Goal: Transaction & Acquisition: Purchase product/service

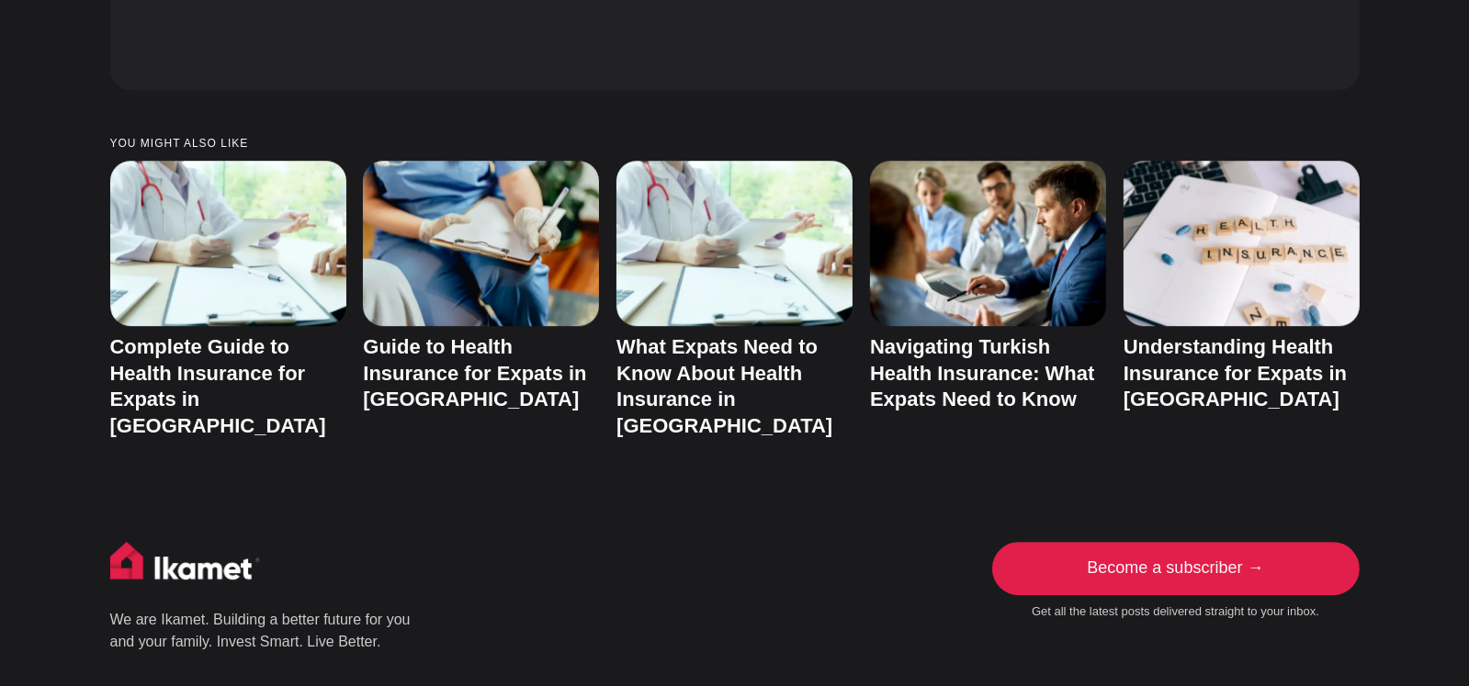
scroll to position [7534, 0]
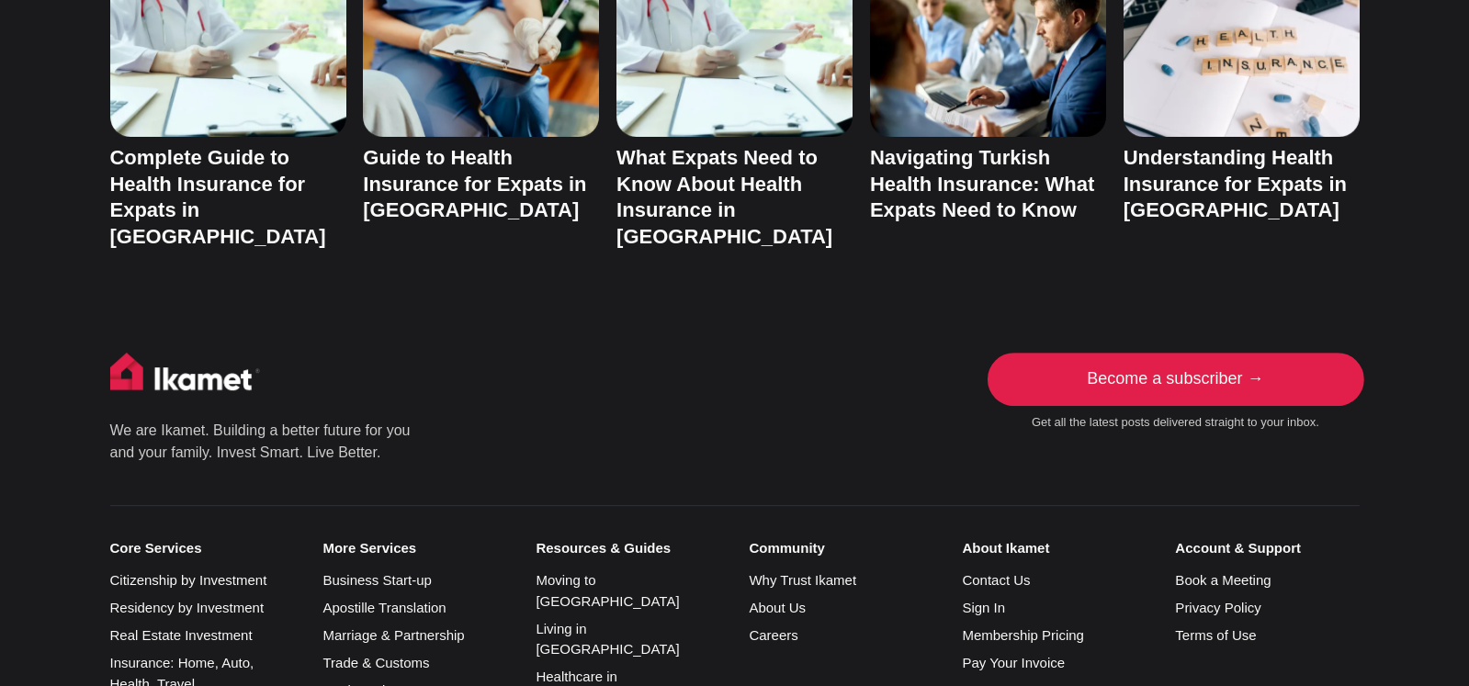
click at [1141, 353] on link "Become a subscriber →" at bounding box center [1176, 379] width 368 height 53
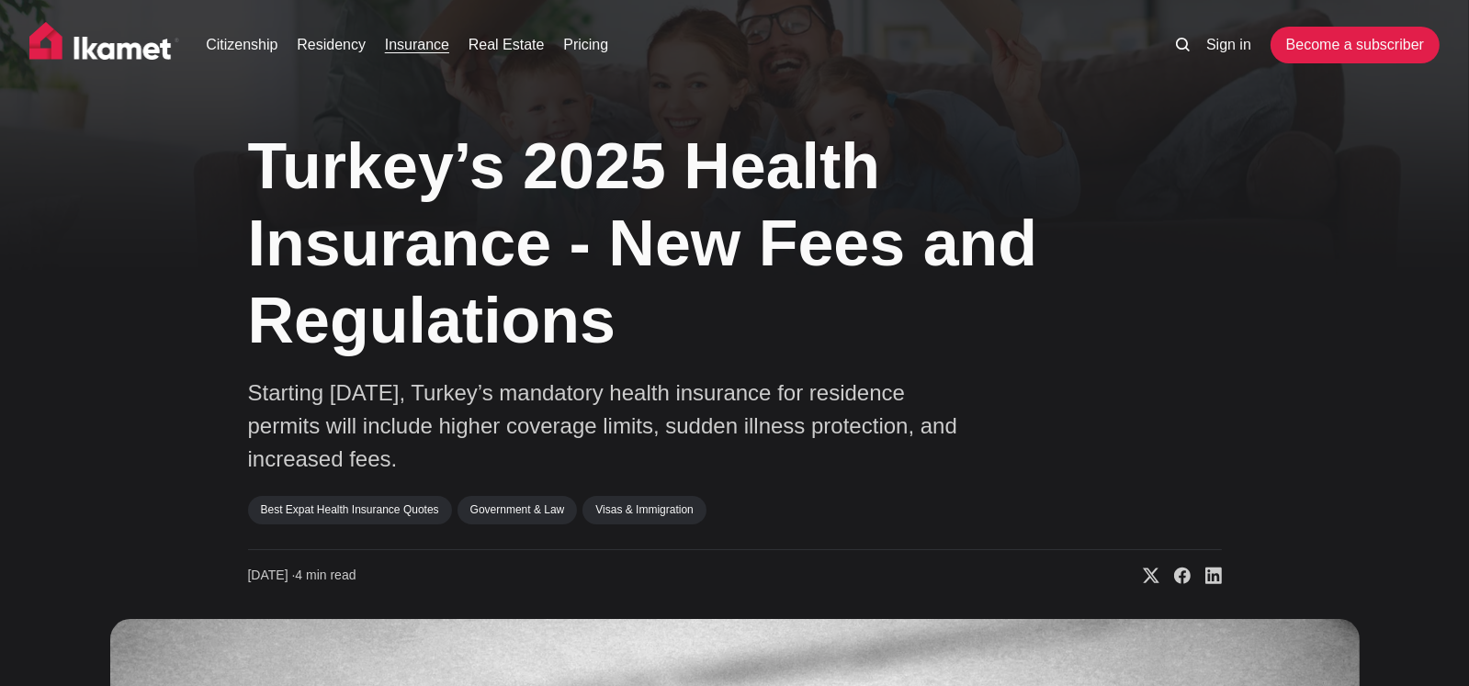
click at [391, 41] on link "Insurance" at bounding box center [417, 45] width 64 height 22
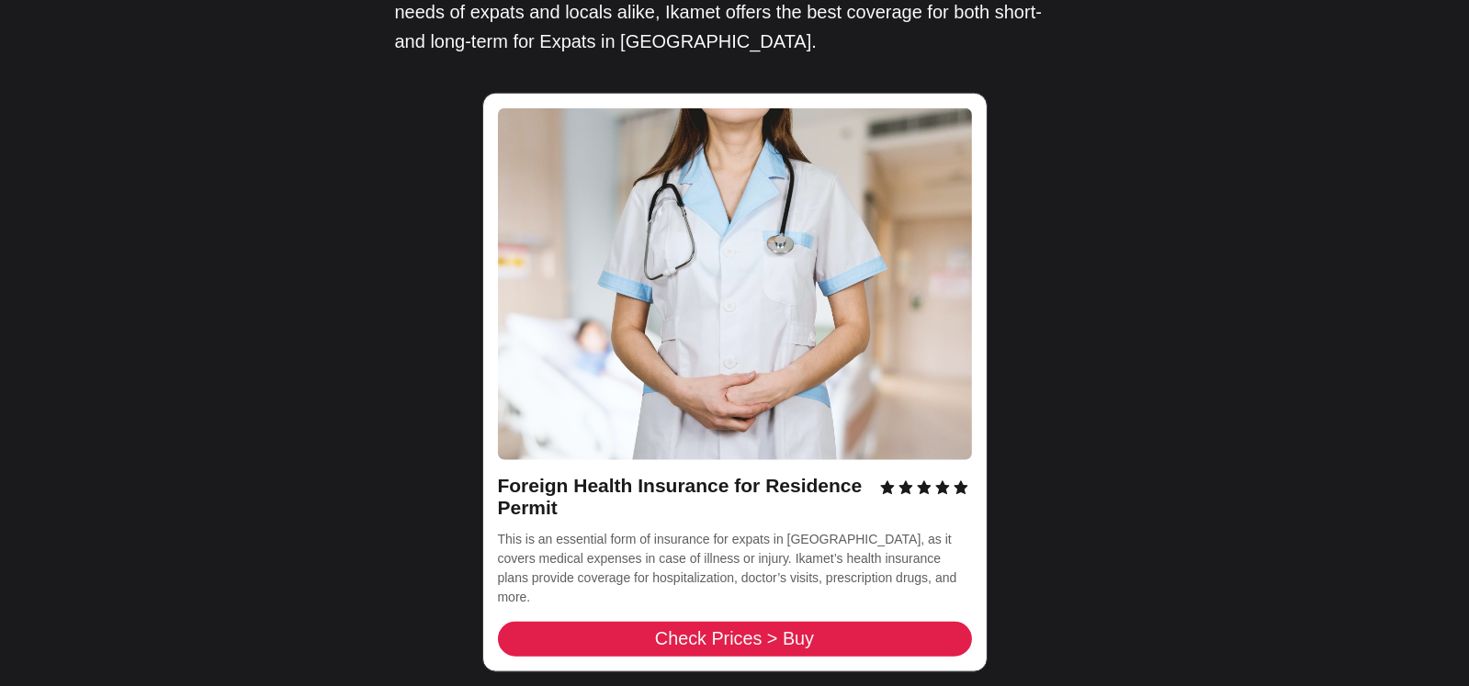
scroll to position [2756, 0]
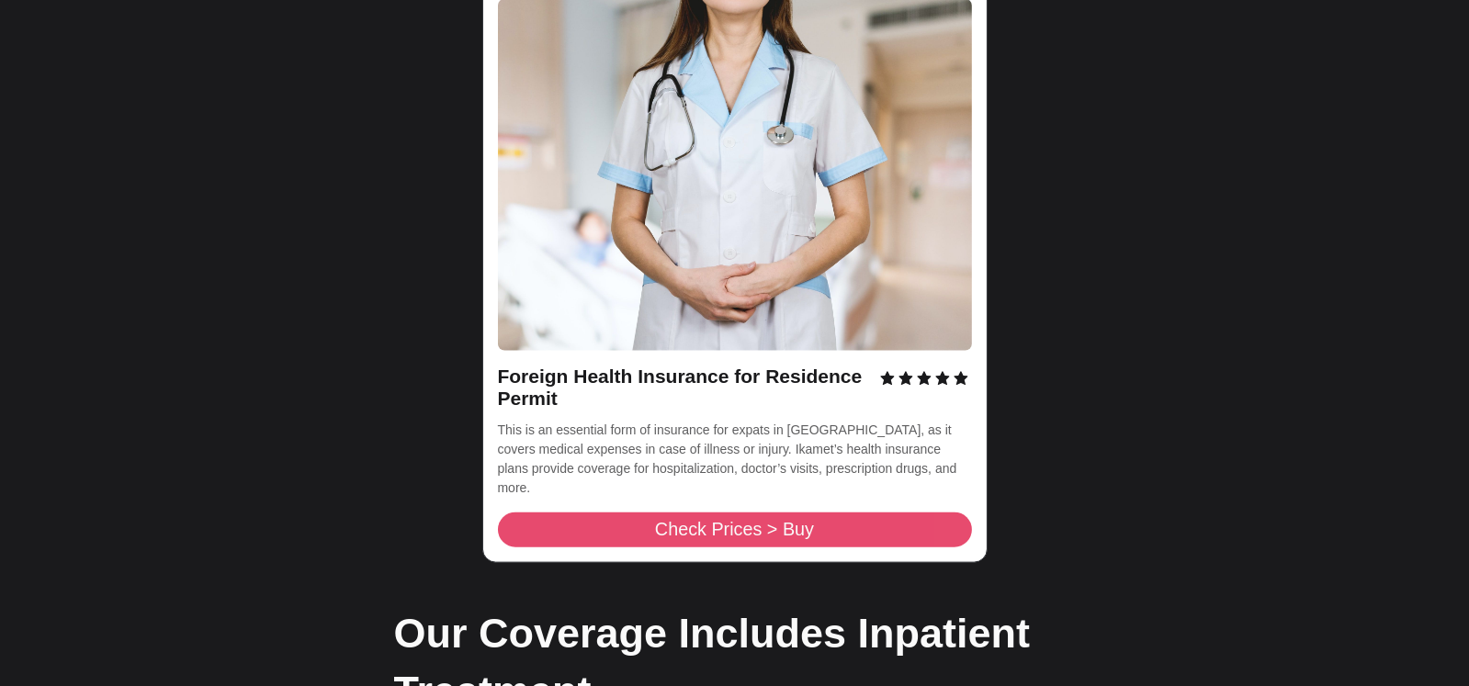
click at [800, 521] on span "Check Prices > Buy" at bounding box center [734, 530] width 159 height 18
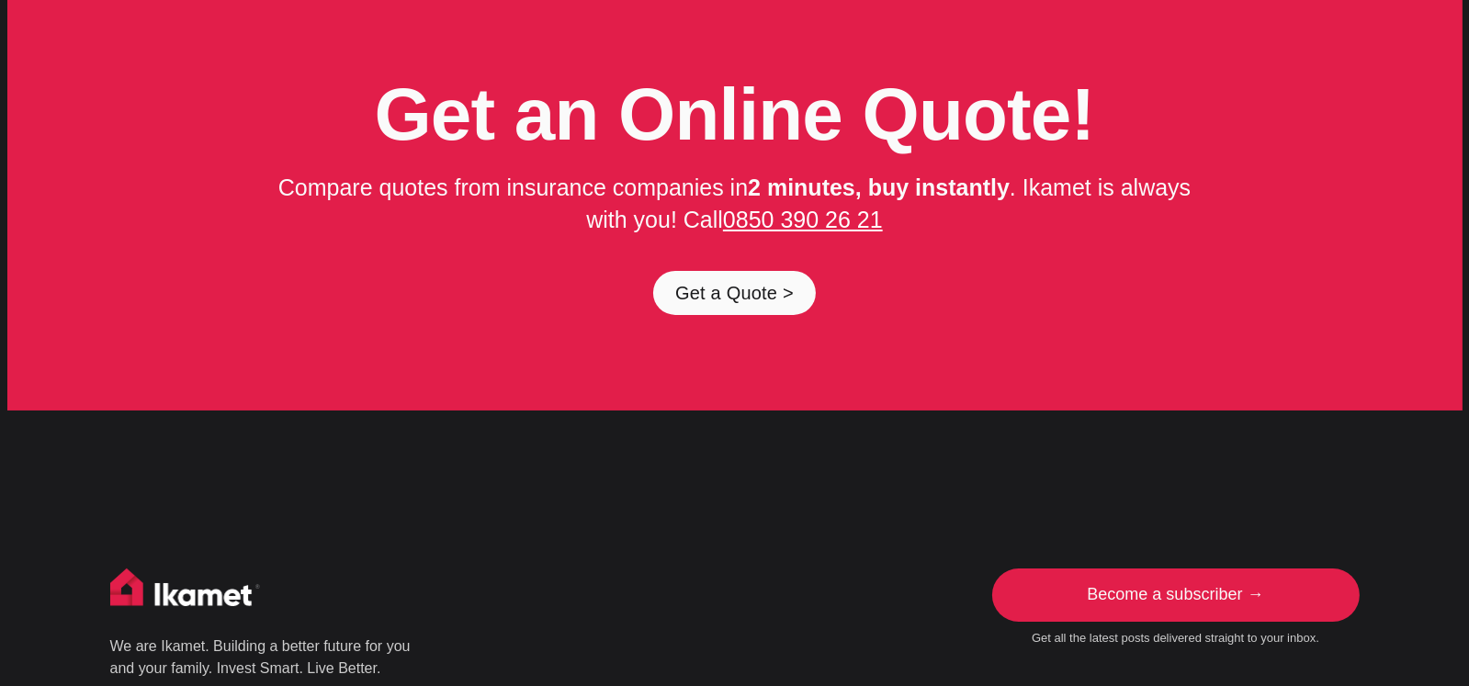
scroll to position [9188, 0]
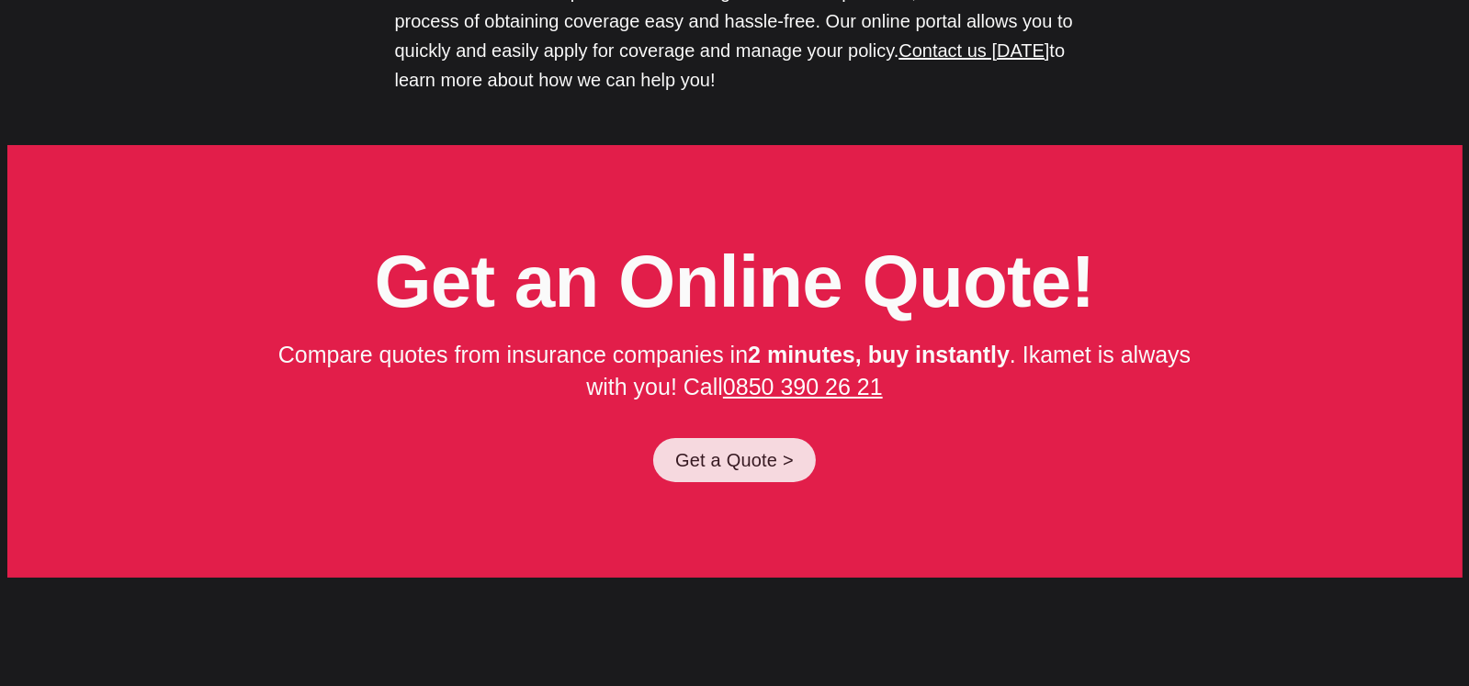
click at [754, 438] on link "Get a Quote >" at bounding box center [734, 460] width 163 height 44
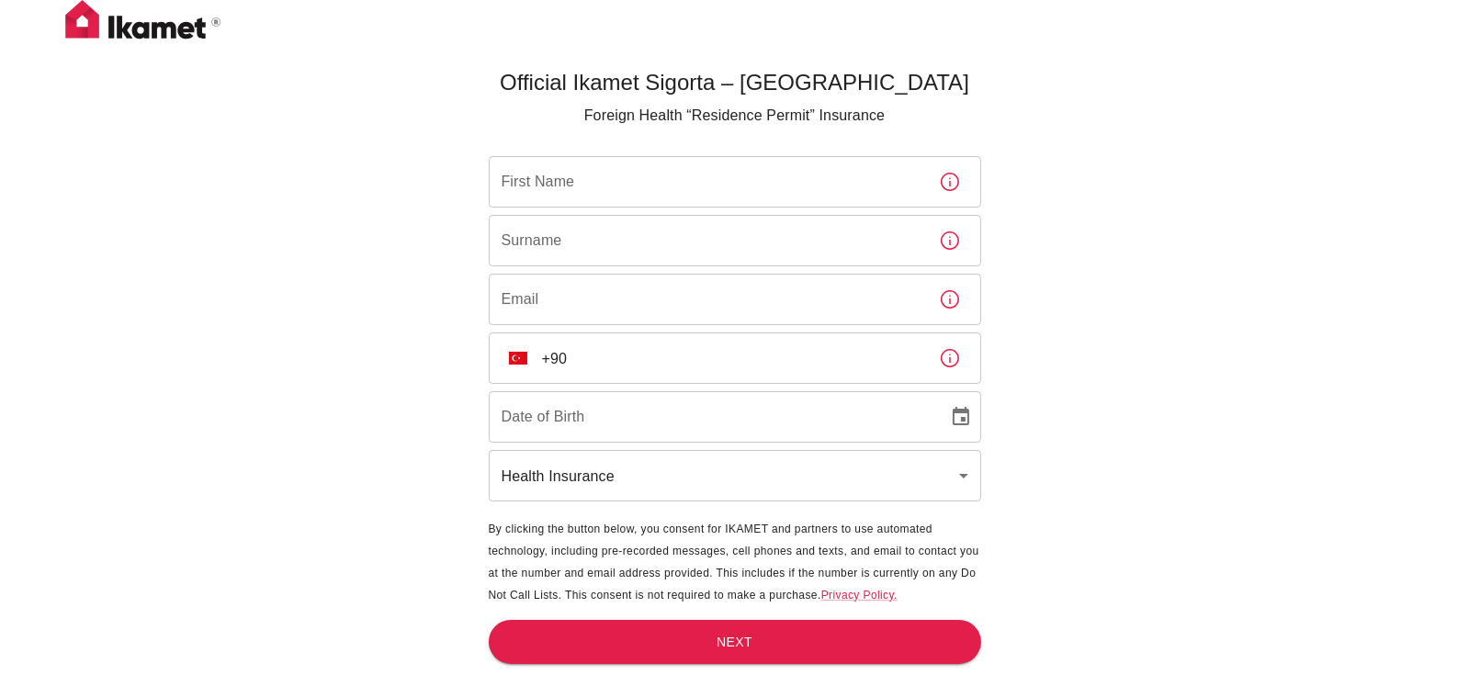
click at [554, 184] on input "First Name" at bounding box center [707, 181] width 436 height 51
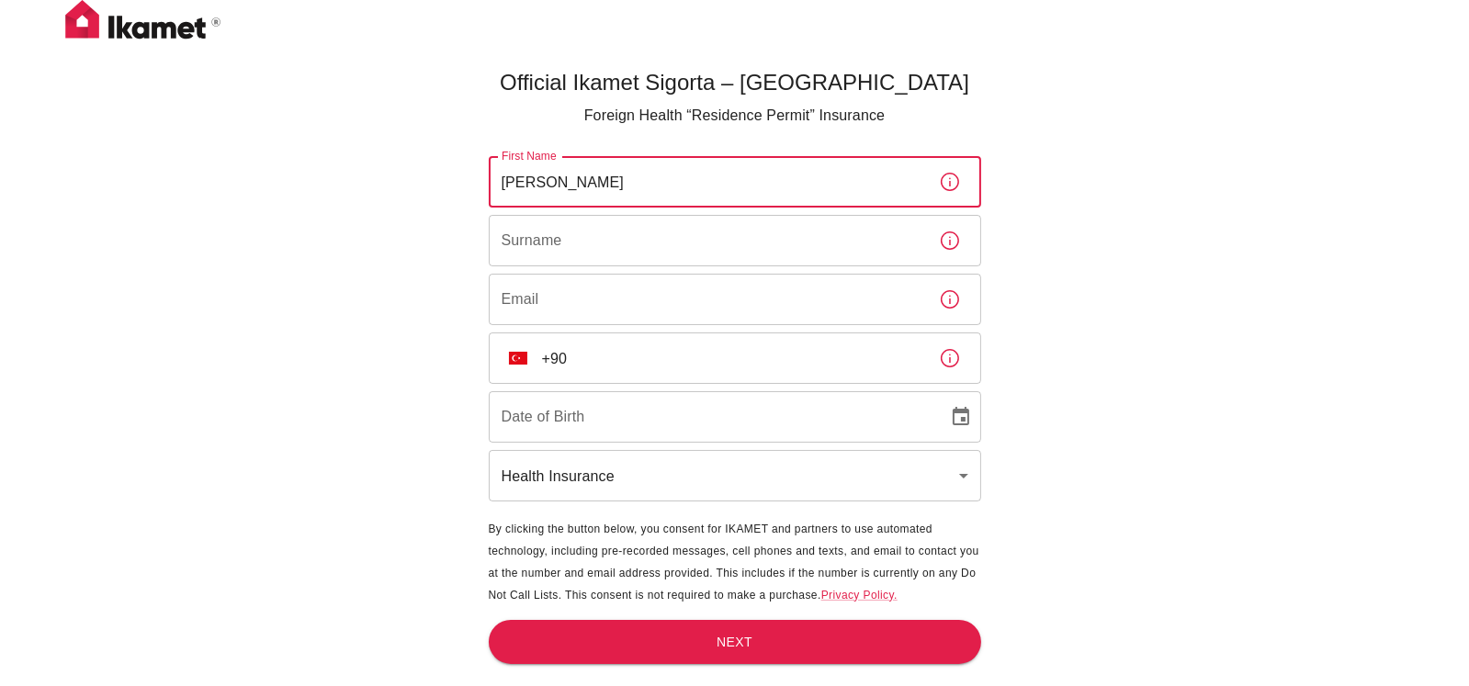
type input "[PERSON_NAME]"
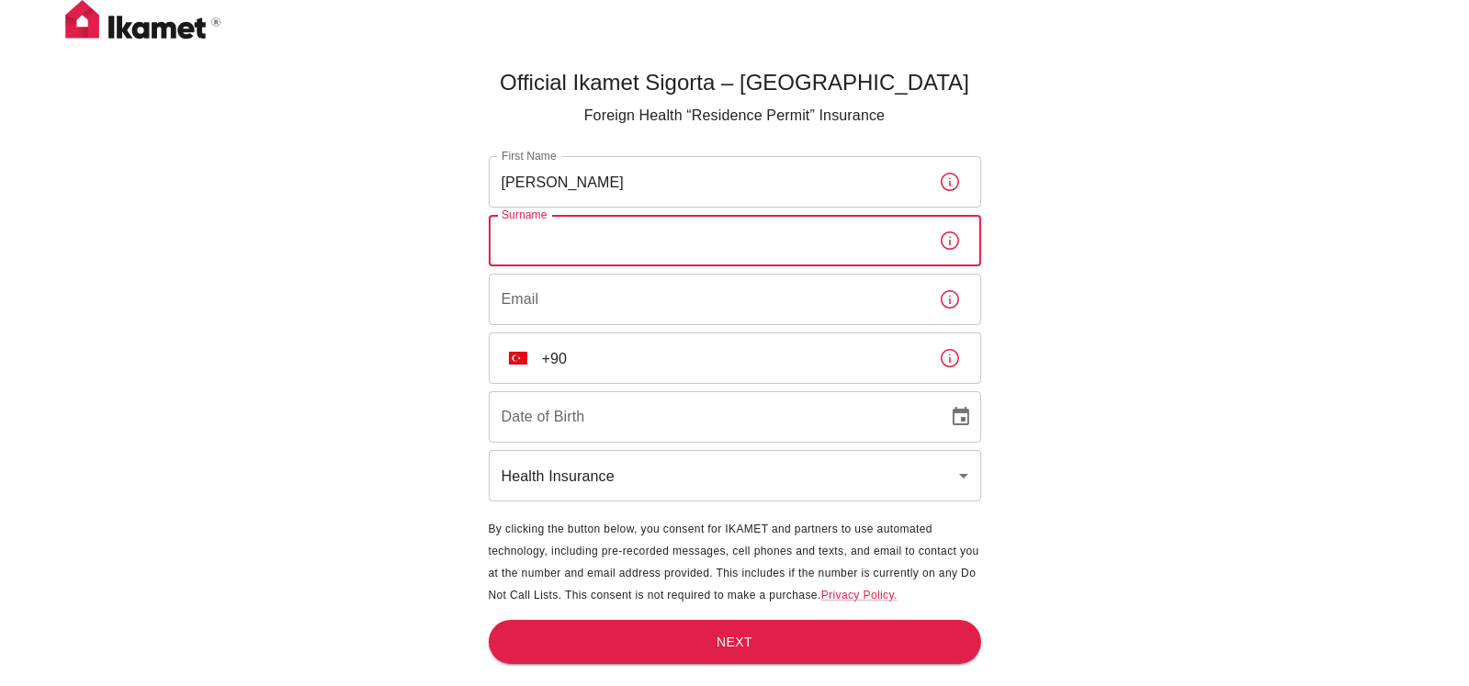
click at [583, 231] on input "Surname" at bounding box center [707, 240] width 436 height 51
type input "[PERSON_NAME]"
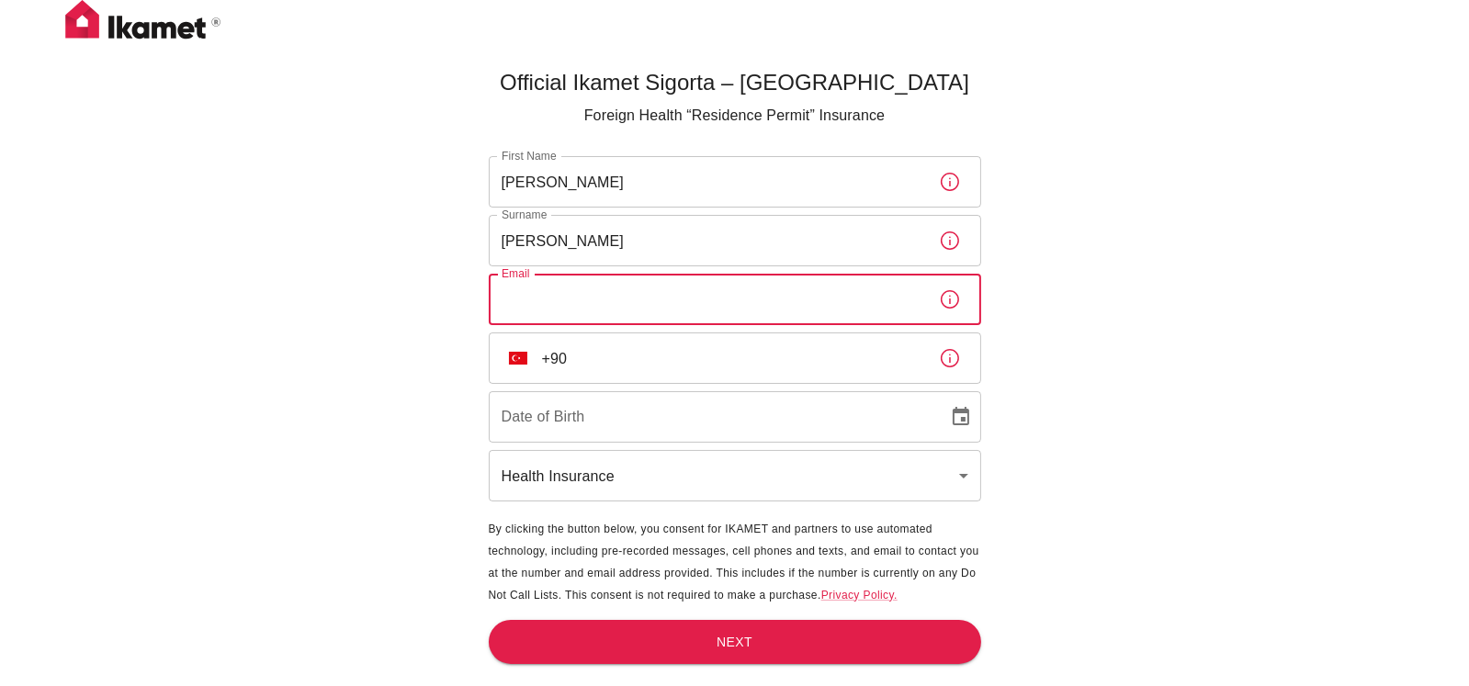
click at [567, 318] on input "Email" at bounding box center [707, 299] width 436 height 51
type input "[PERSON_NAME][EMAIL_ADDRESS][PERSON_NAME][DOMAIN_NAME]"
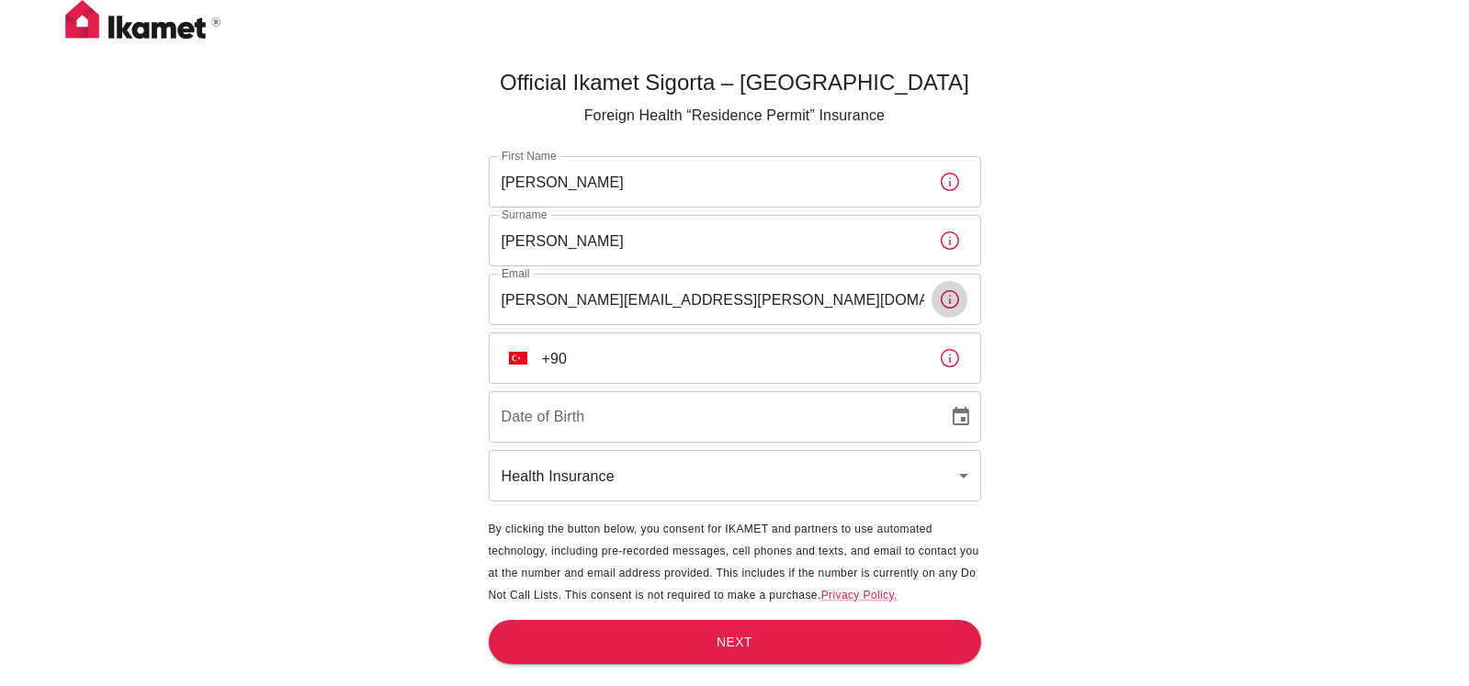
click at [591, 355] on input "+90" at bounding box center [733, 358] width 382 height 51
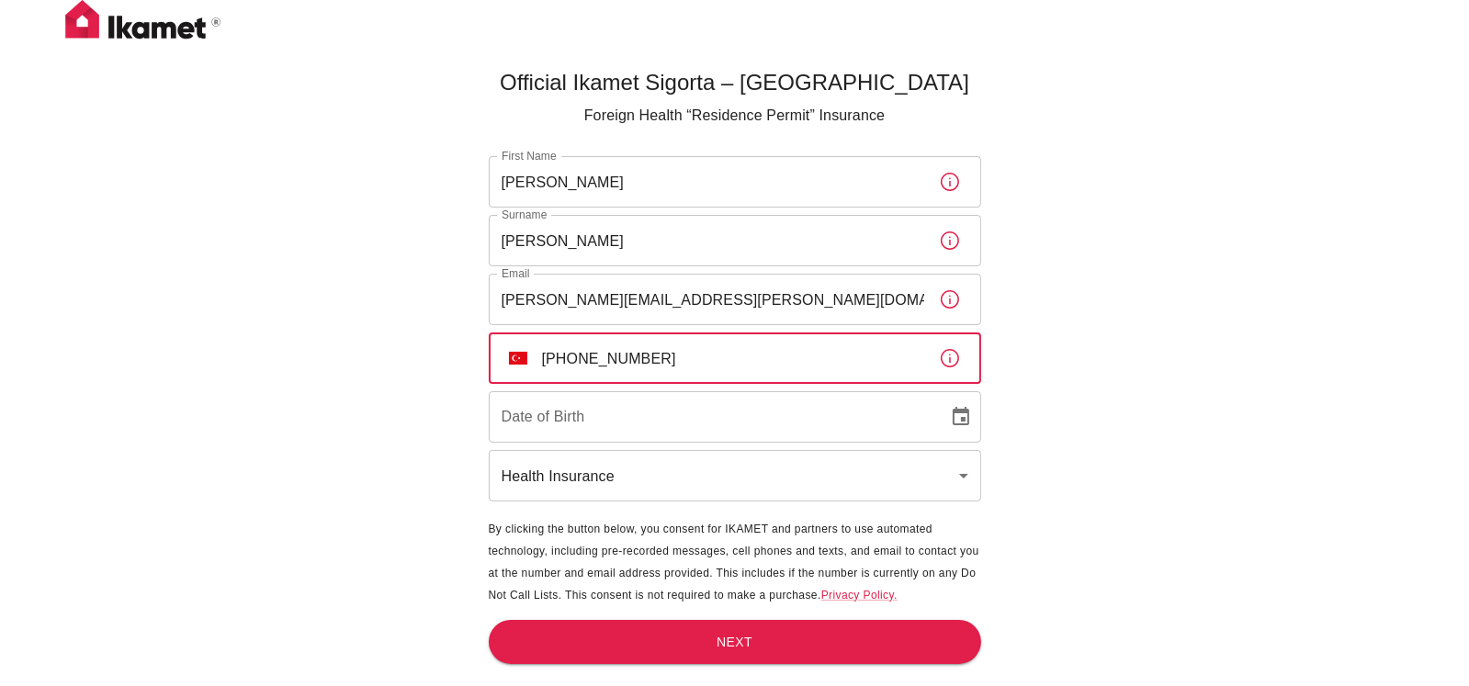
type input "[PHONE_NUMBER]"
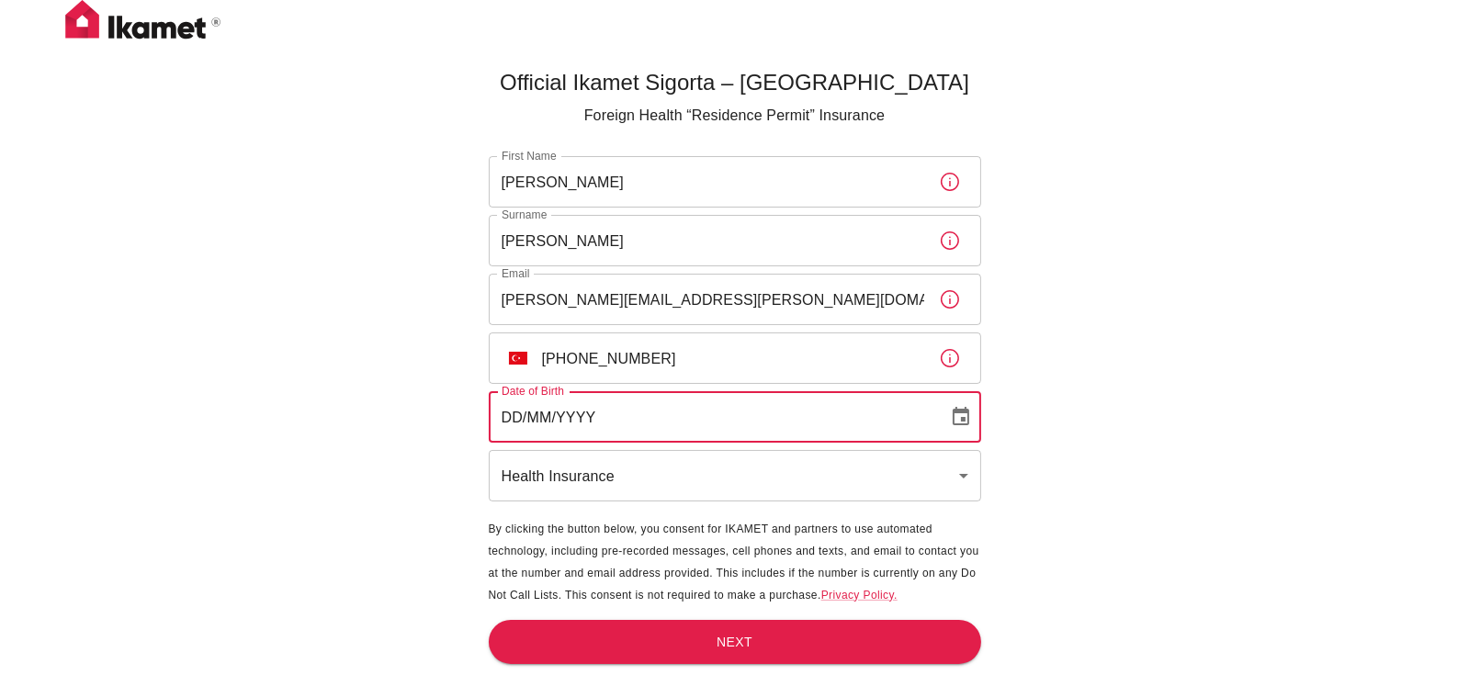
click at [606, 415] on input "DD/MM/YYYY" at bounding box center [712, 416] width 447 height 51
type input "[DATE]"
click at [719, 470] on body "Official Ikamet Sigorta – [DEMOGRAPHIC_DATA] Foreign Health “Residence Permit” …" at bounding box center [734, 373] width 1469 height 747
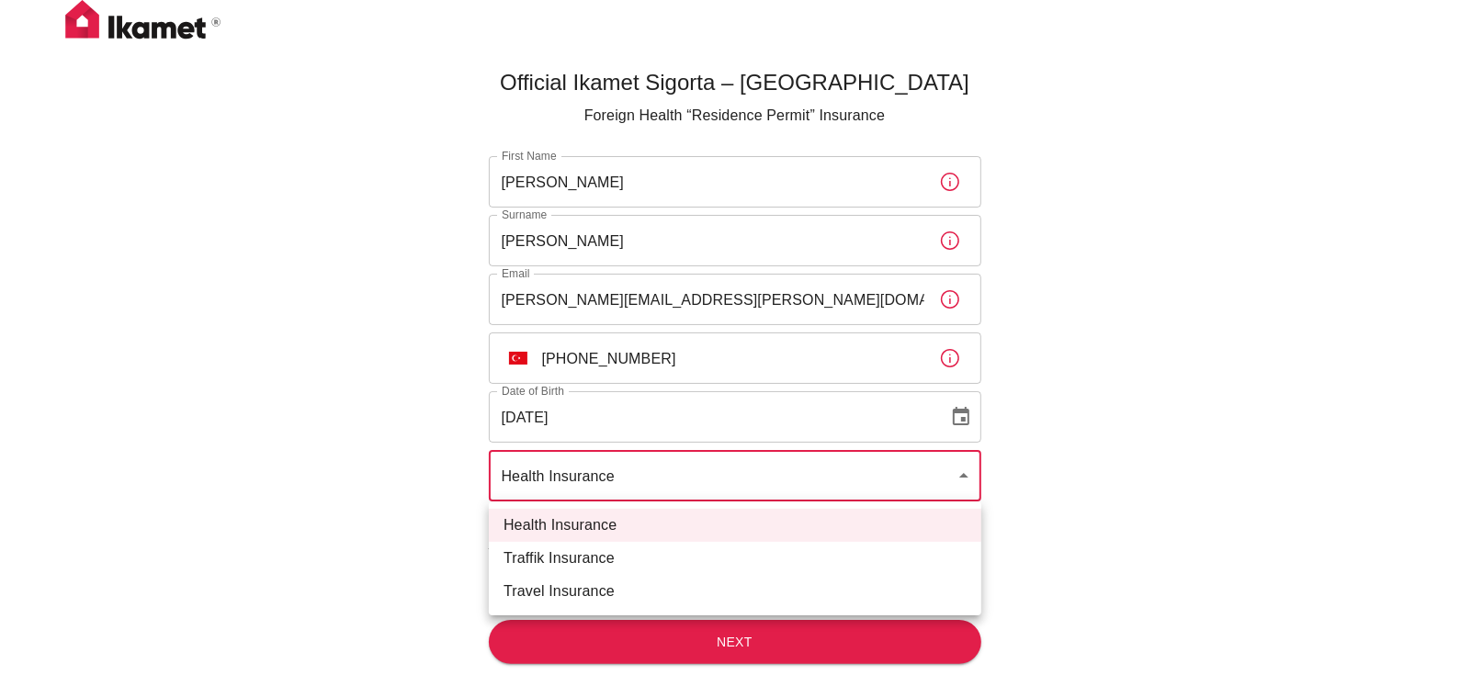
click at [718, 470] on div at bounding box center [741, 343] width 1483 height 686
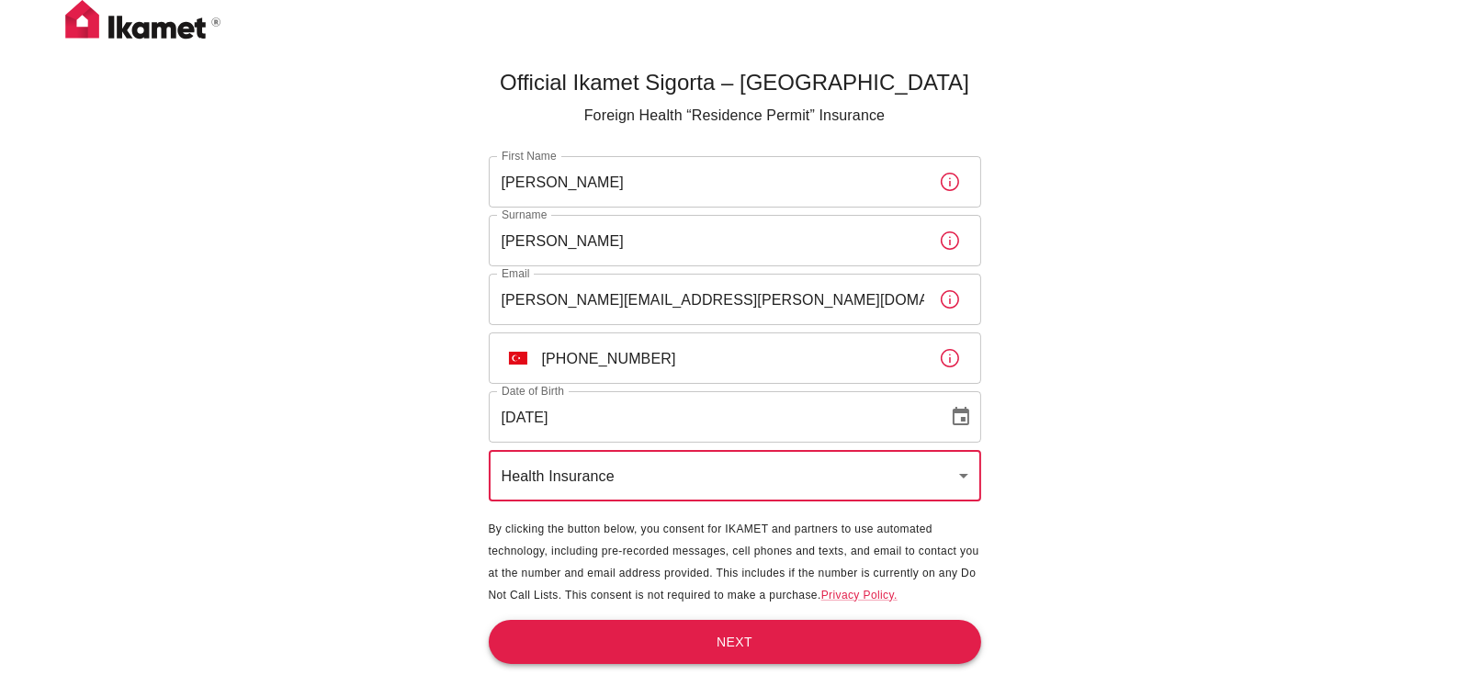
click at [754, 623] on button "Next" at bounding box center [735, 642] width 492 height 45
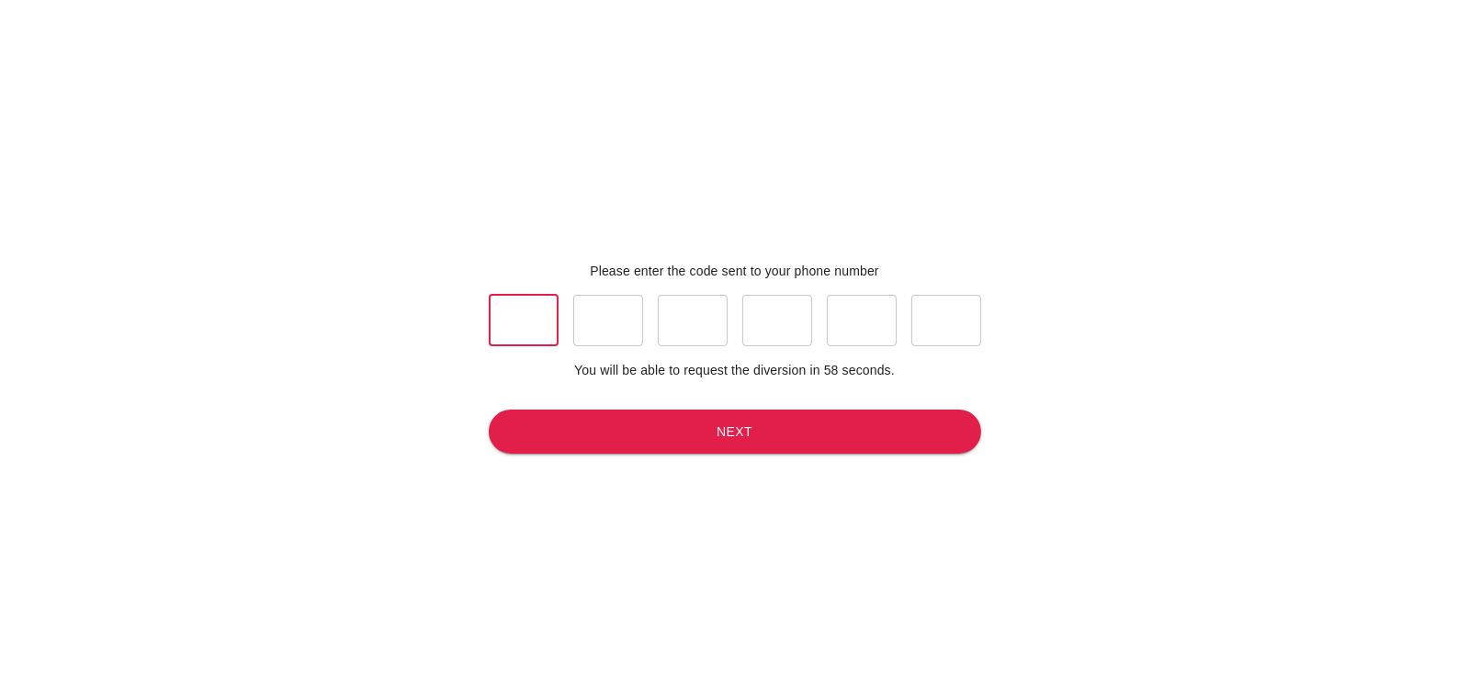
click at [522, 301] on input "text" at bounding box center [524, 320] width 70 height 51
type input "5"
type input "4"
type input "8"
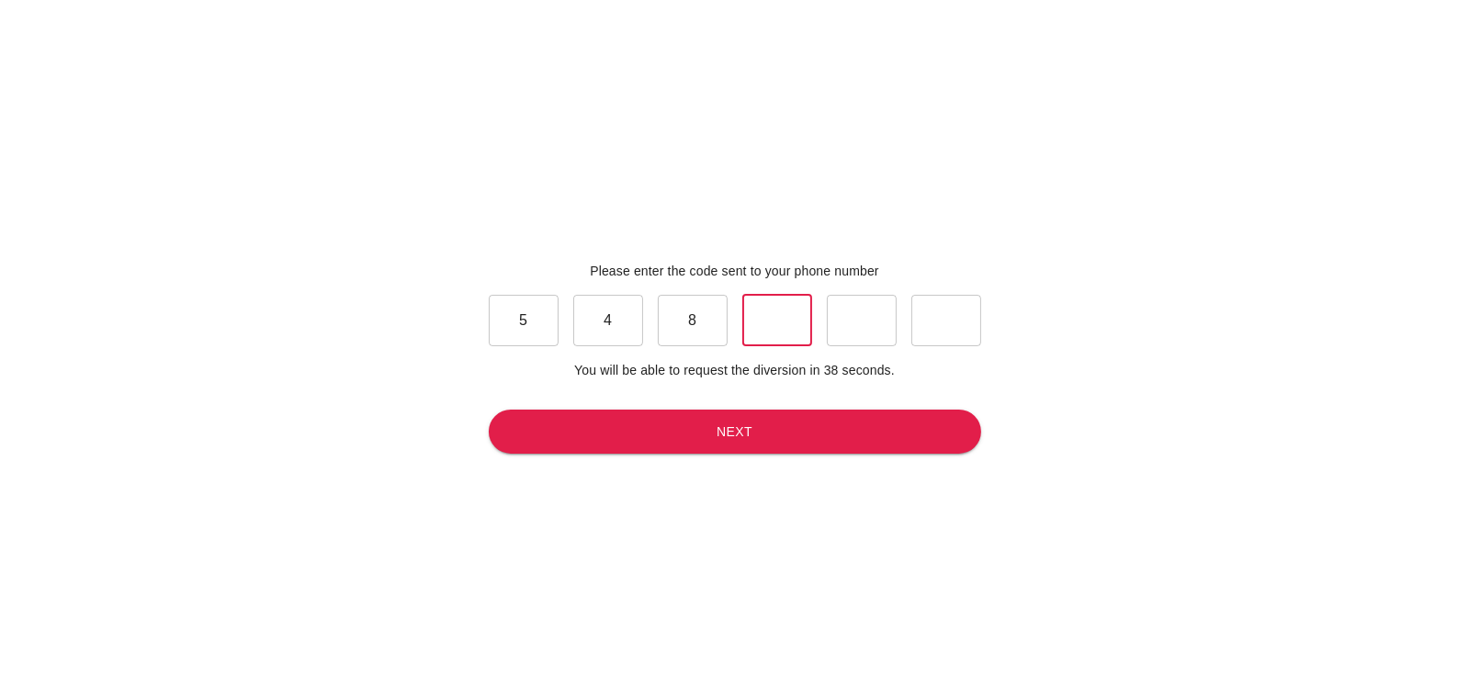
type input "5"
type input "6"
type input "2"
click at [792, 435] on button "Next" at bounding box center [735, 432] width 492 height 45
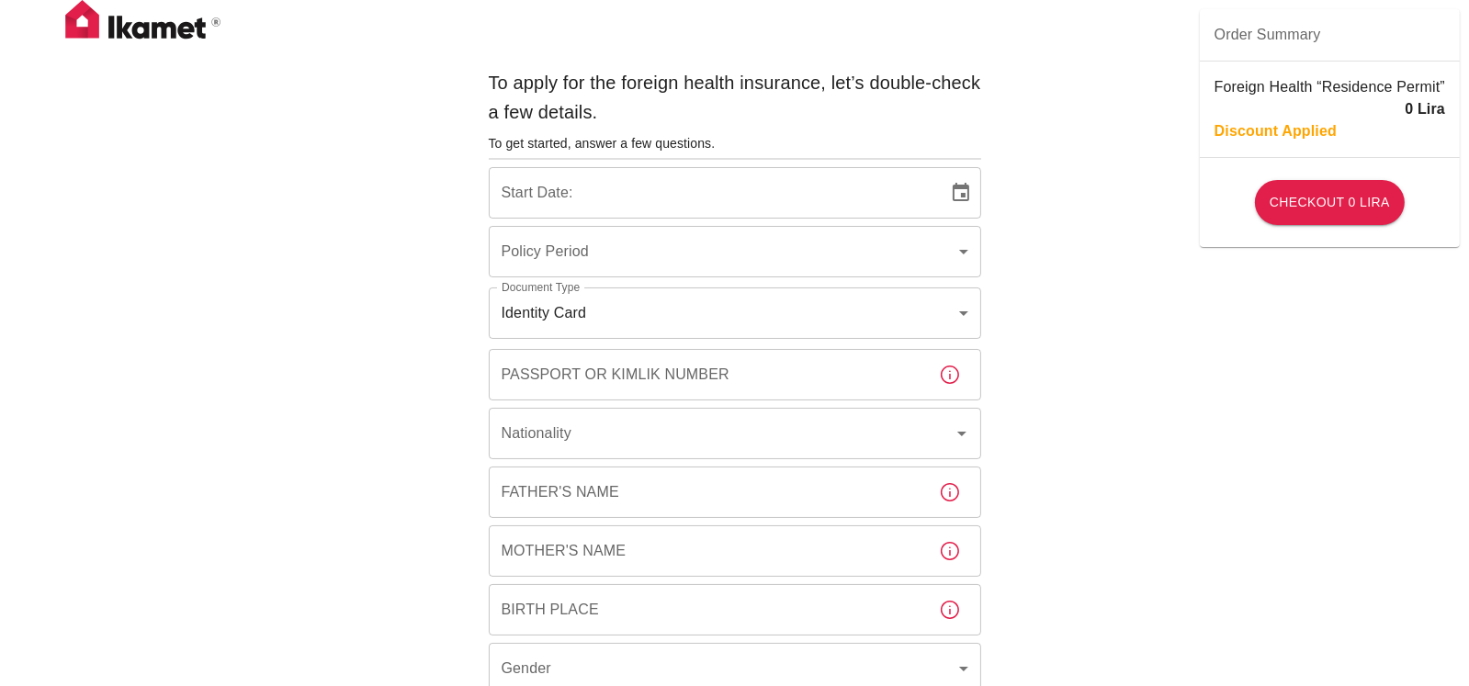
type input "b7343ef8-d55e-4554-96a8-76e30347e985"
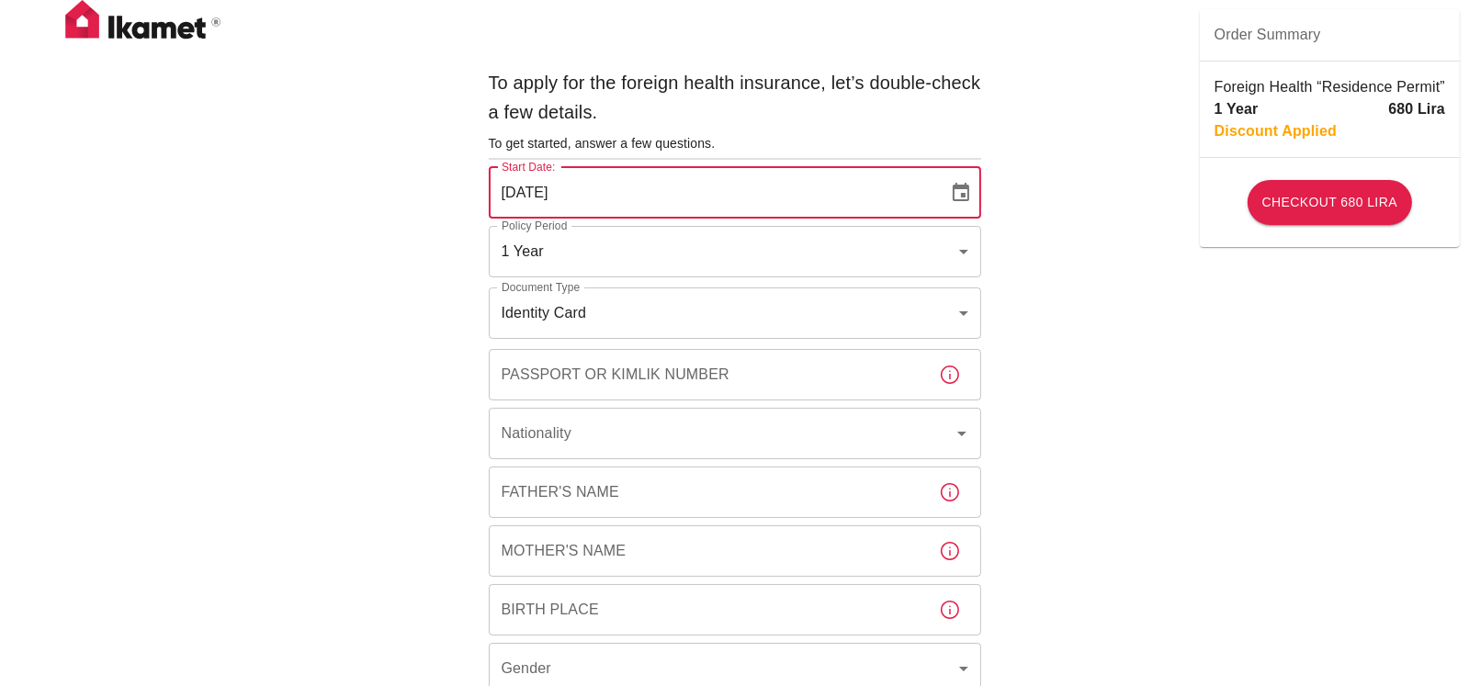
click at [604, 203] on input "[DATE]" at bounding box center [712, 192] width 447 height 51
click at [953, 188] on icon "Choose date, selected date is Aug 12, 2025" at bounding box center [961, 192] width 17 height 18
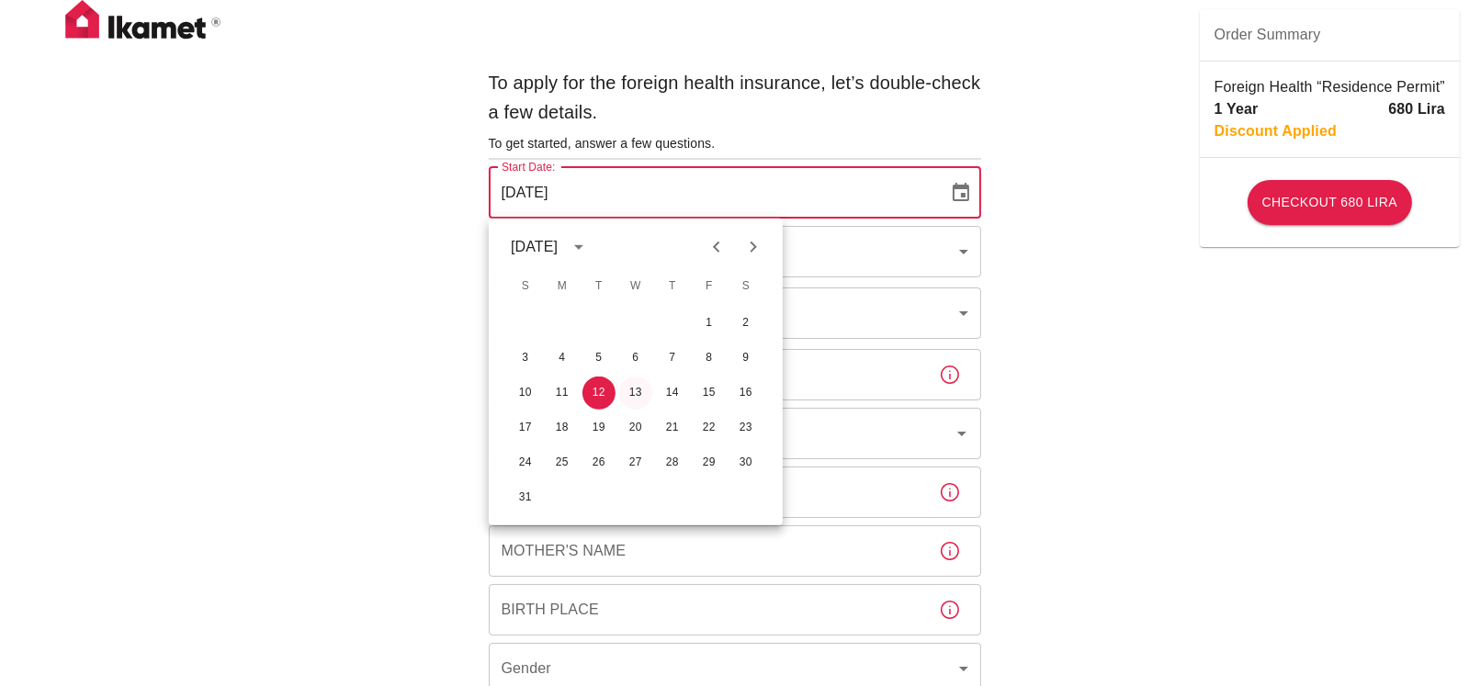
click at [638, 382] on button "13" at bounding box center [635, 393] width 33 height 33
type input "[DATE]"
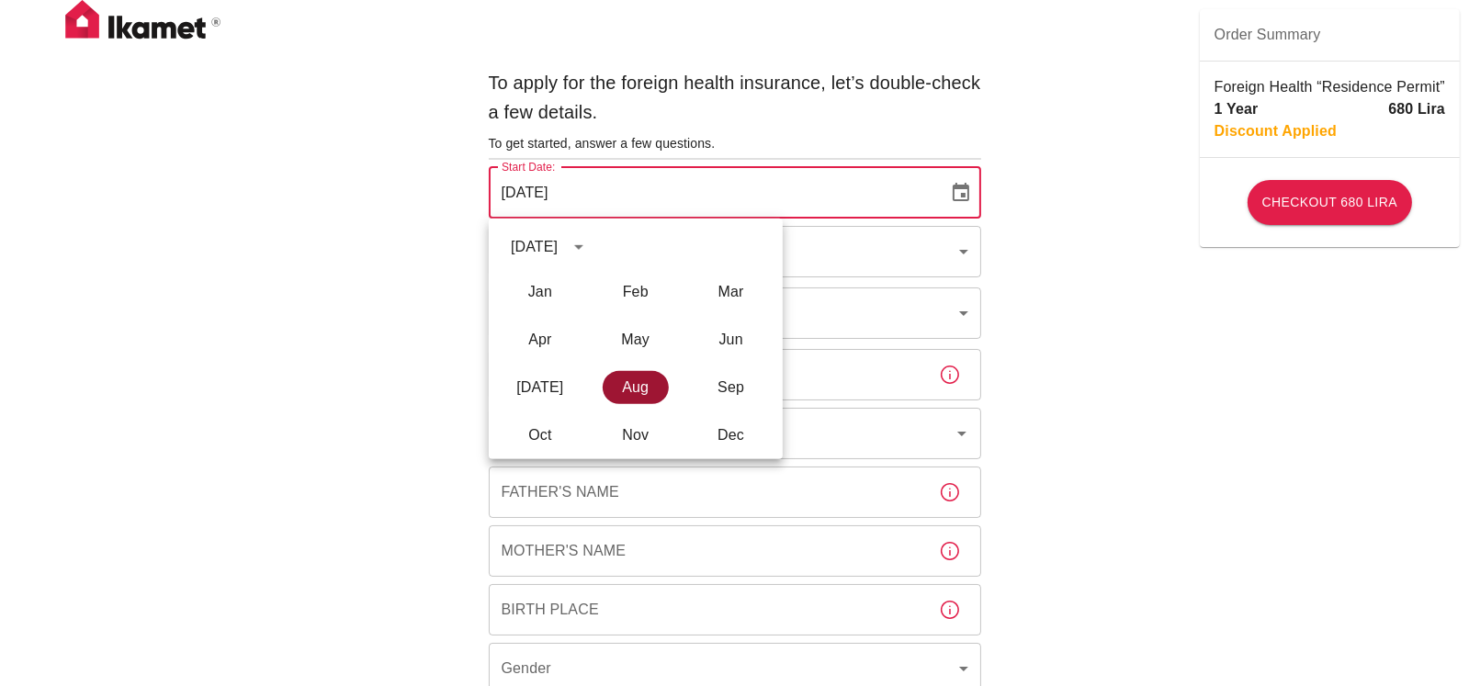
click at [650, 386] on button "Aug" at bounding box center [636, 387] width 66 height 33
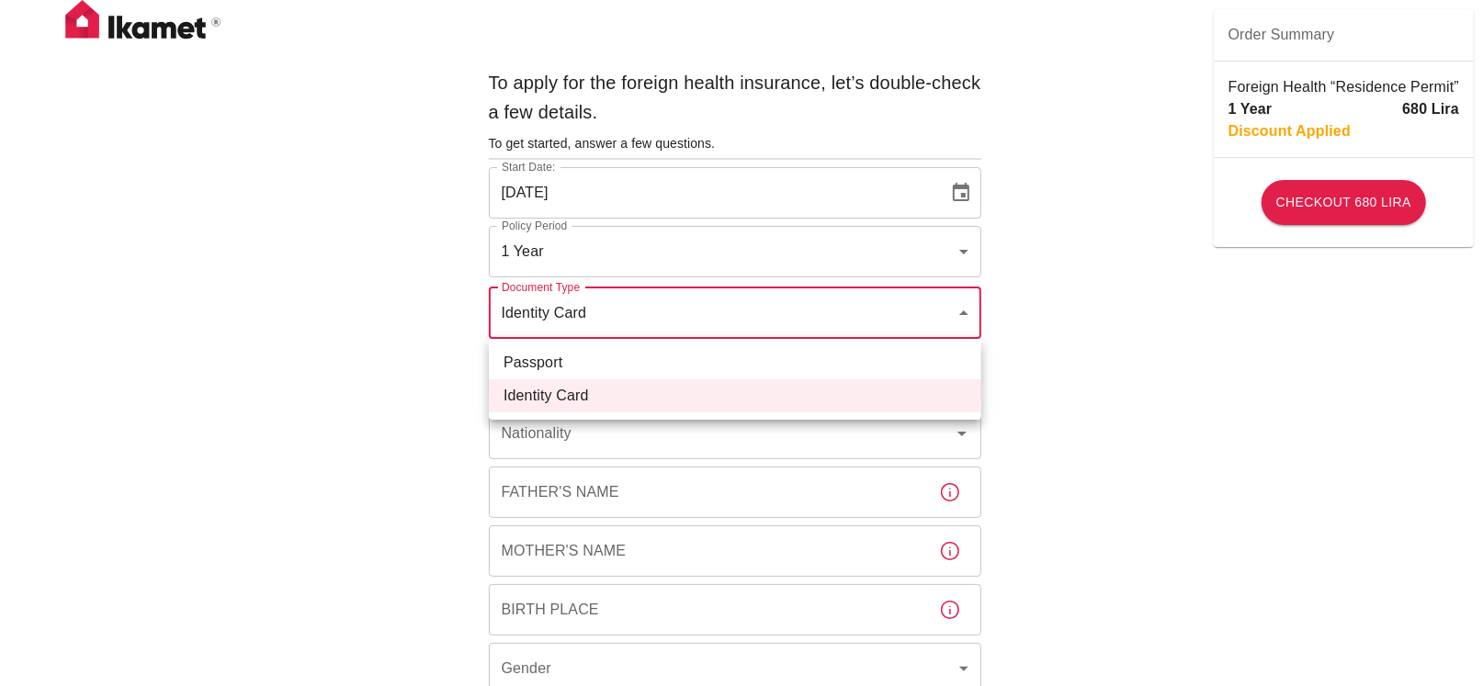
click at [540, 388] on li "Identity Card" at bounding box center [735, 395] width 492 height 33
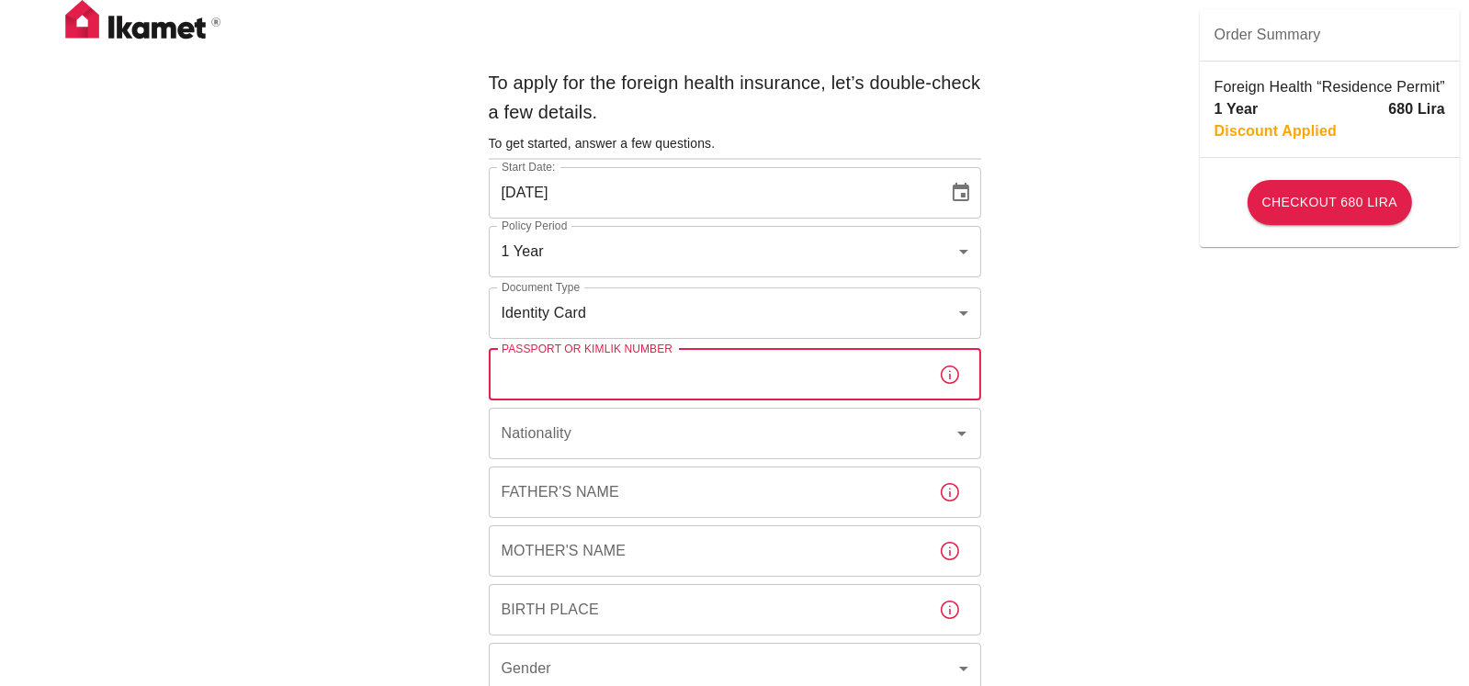
click at [538, 373] on input "Passport or Kimlik Number" at bounding box center [707, 374] width 436 height 51
type input "98767205172"
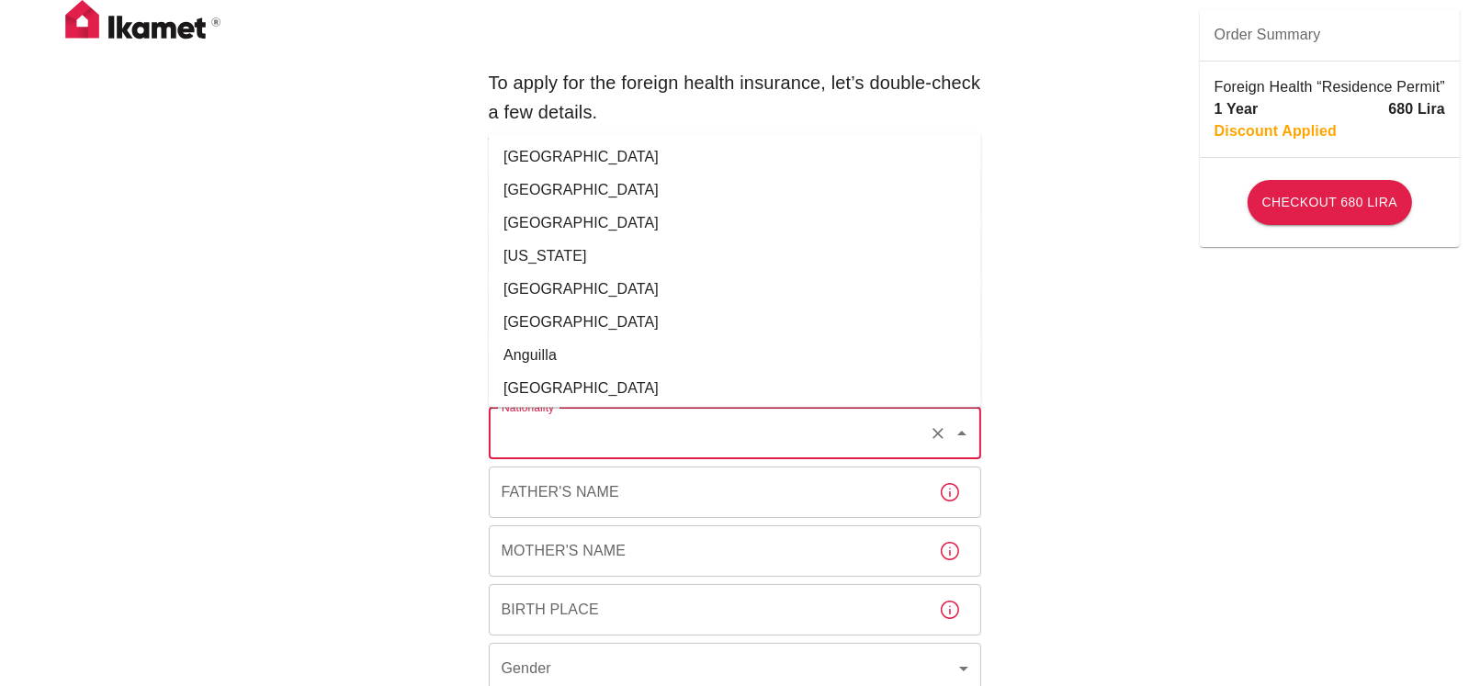
click at [562, 447] on input "Nationality" at bounding box center [709, 433] width 425 height 35
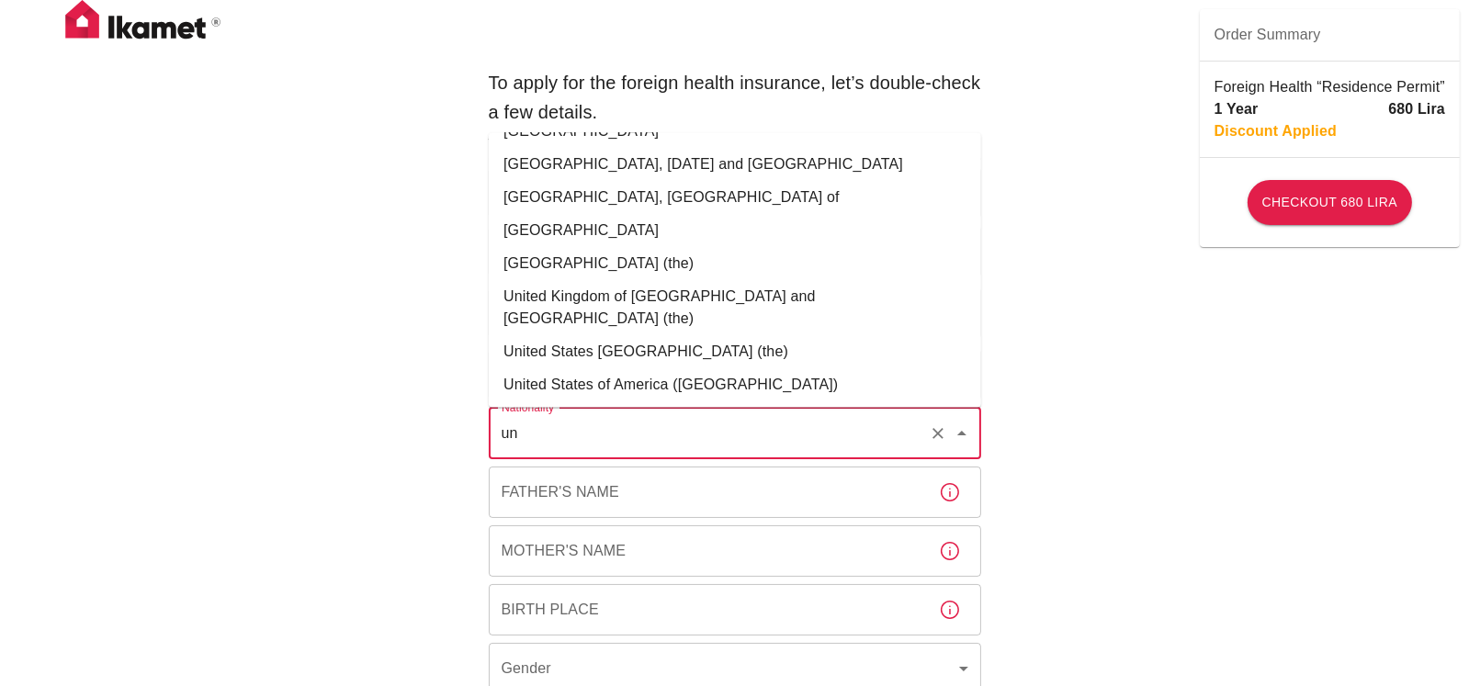
scroll to position [136, 0]
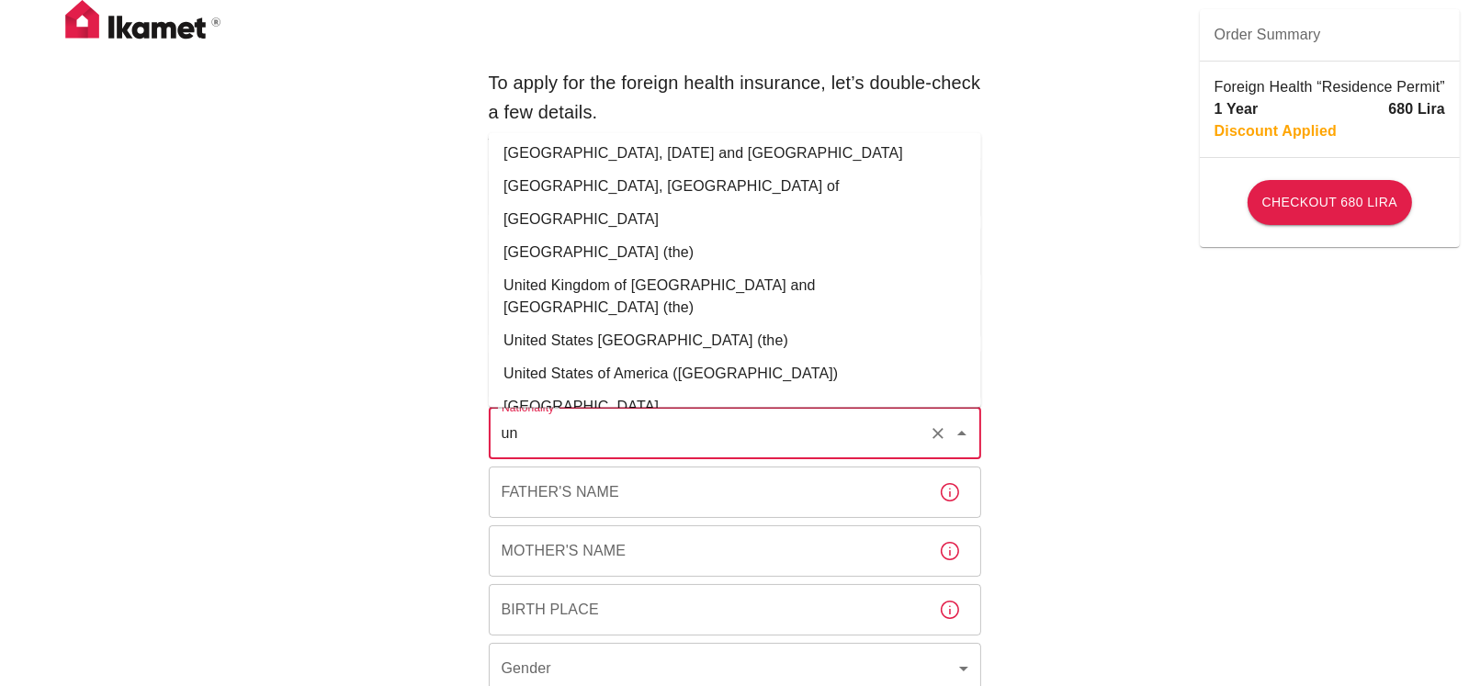
click at [617, 281] on li "United Kingdom of [GEOGRAPHIC_DATA] and [GEOGRAPHIC_DATA] (the)" at bounding box center [735, 296] width 492 height 55
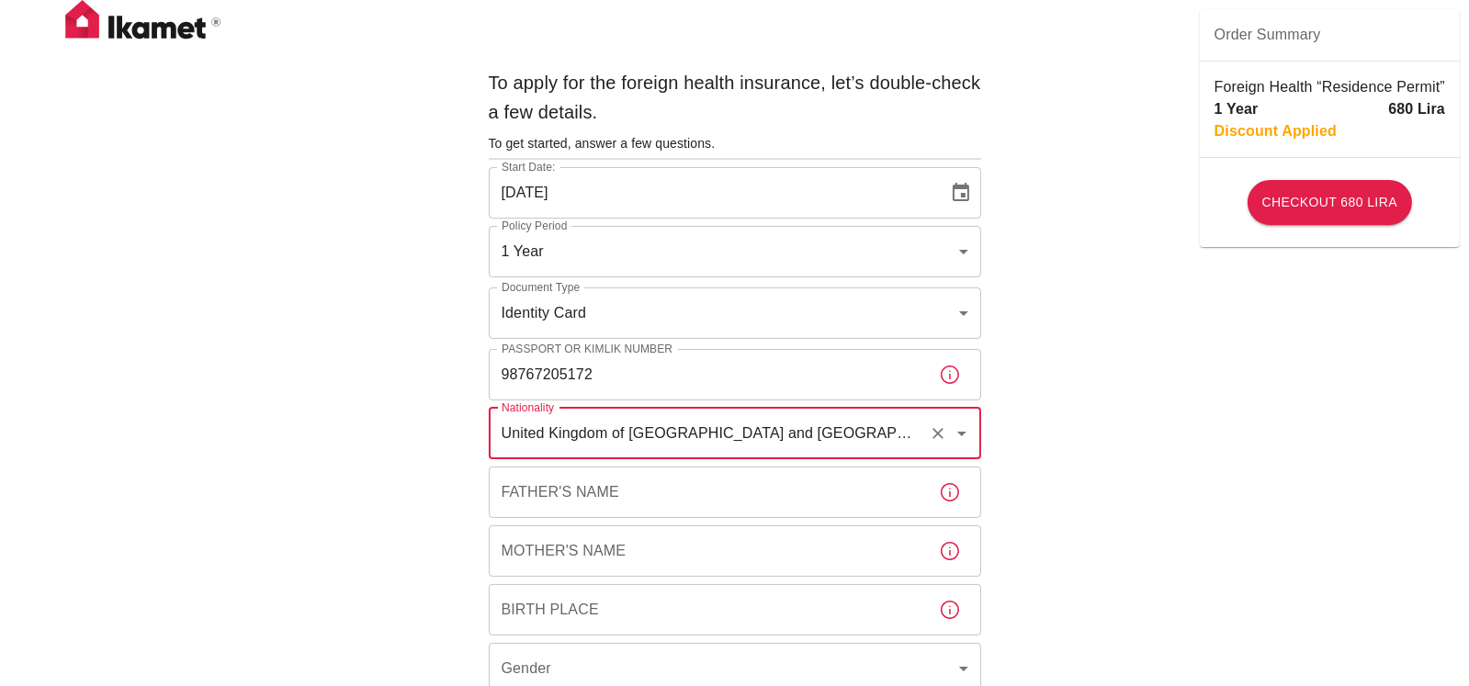
type input "United Kingdom of [GEOGRAPHIC_DATA] and [GEOGRAPHIC_DATA] (the)"
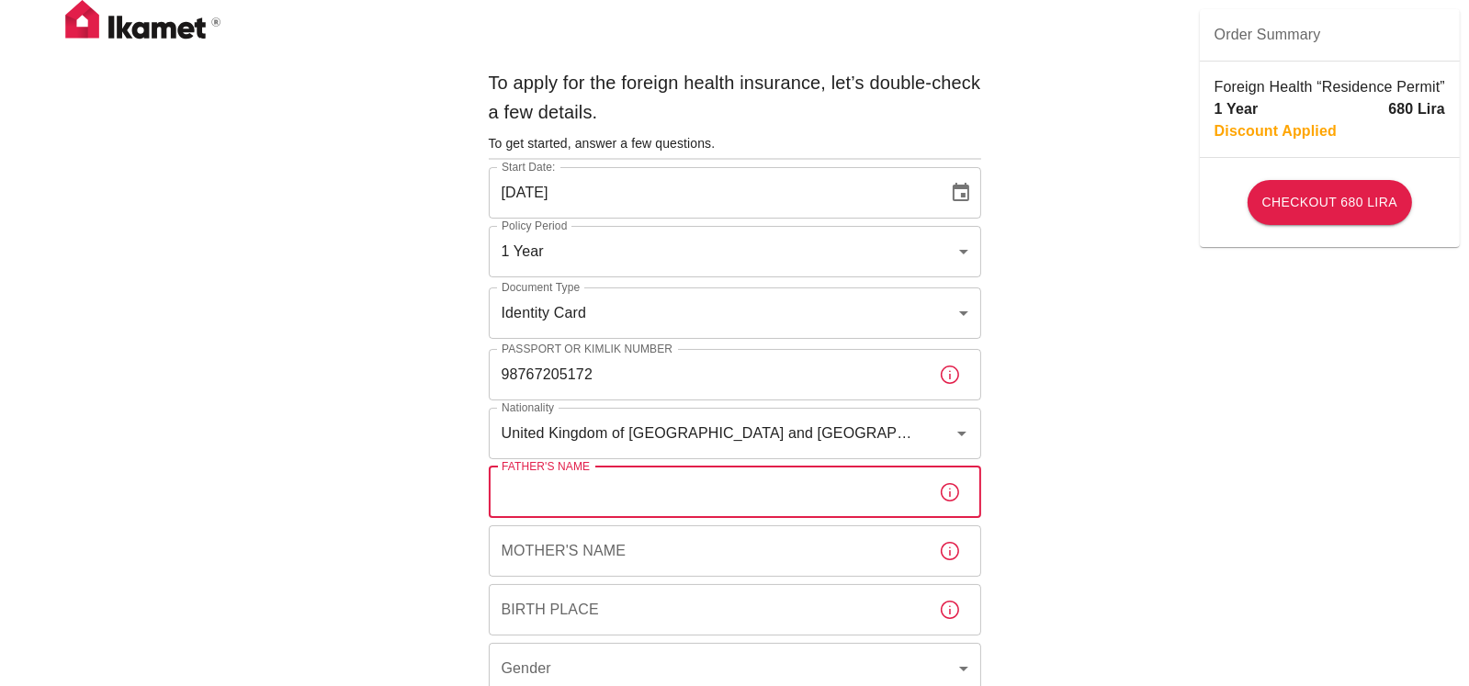
click at [579, 492] on input "Father's Name" at bounding box center [707, 492] width 436 height 51
type input "santan miranda"
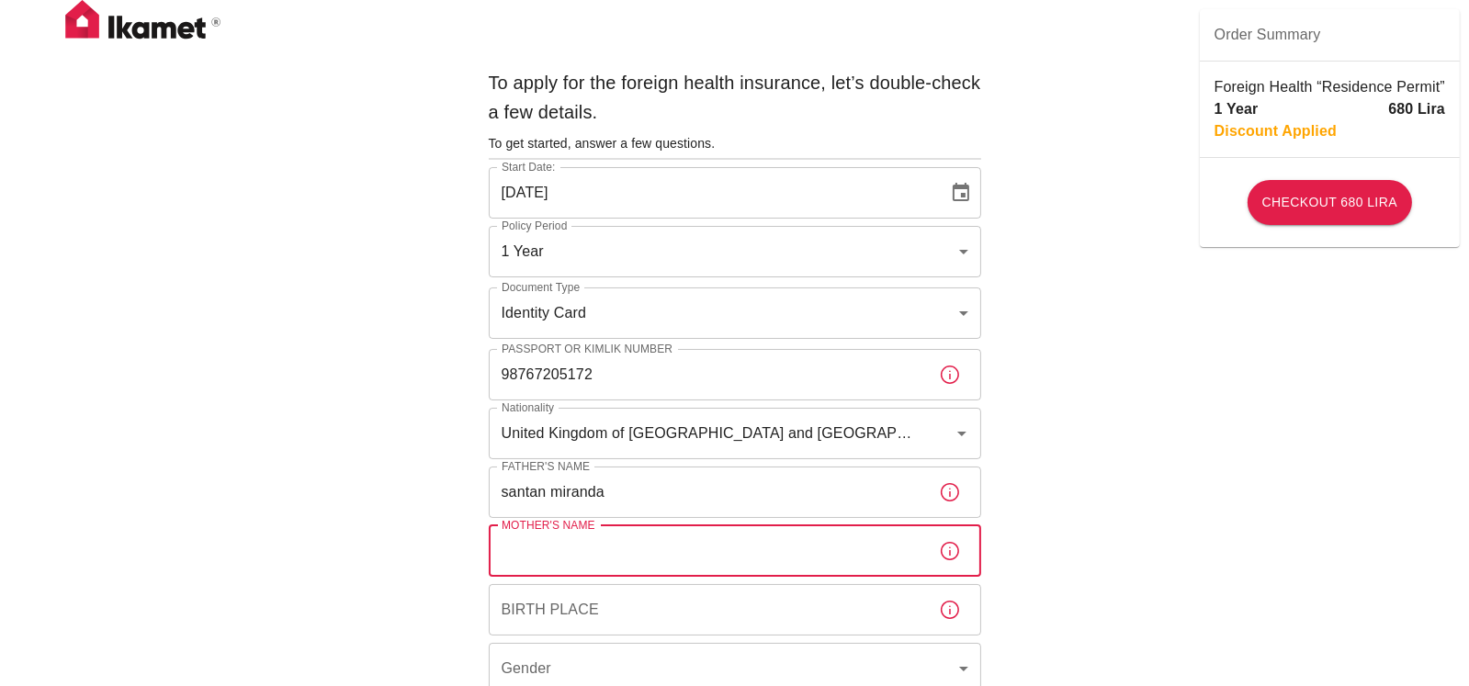
click at [547, 531] on div "Mother's Name Mother's Name" at bounding box center [735, 551] width 492 height 51
type input "[PERSON_NAME]"
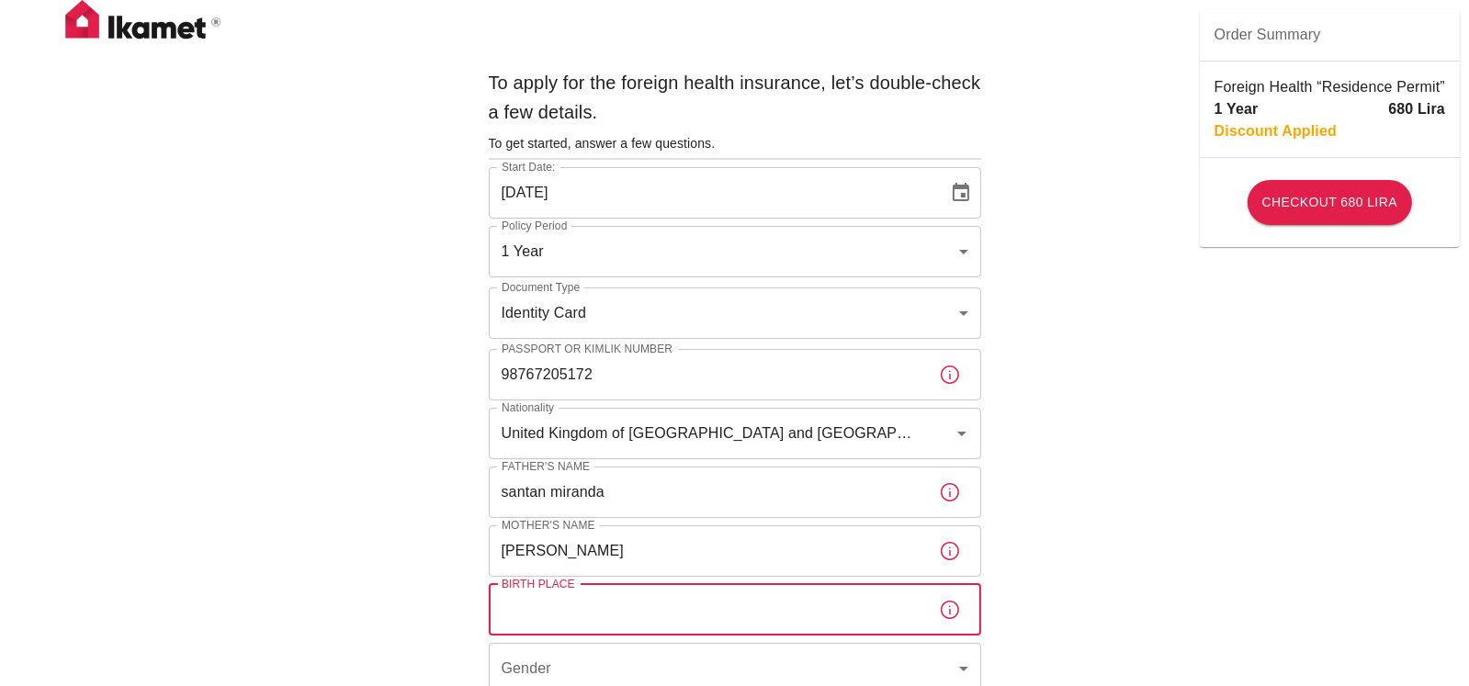
click at [529, 604] on input "Birth Place" at bounding box center [707, 609] width 436 height 51
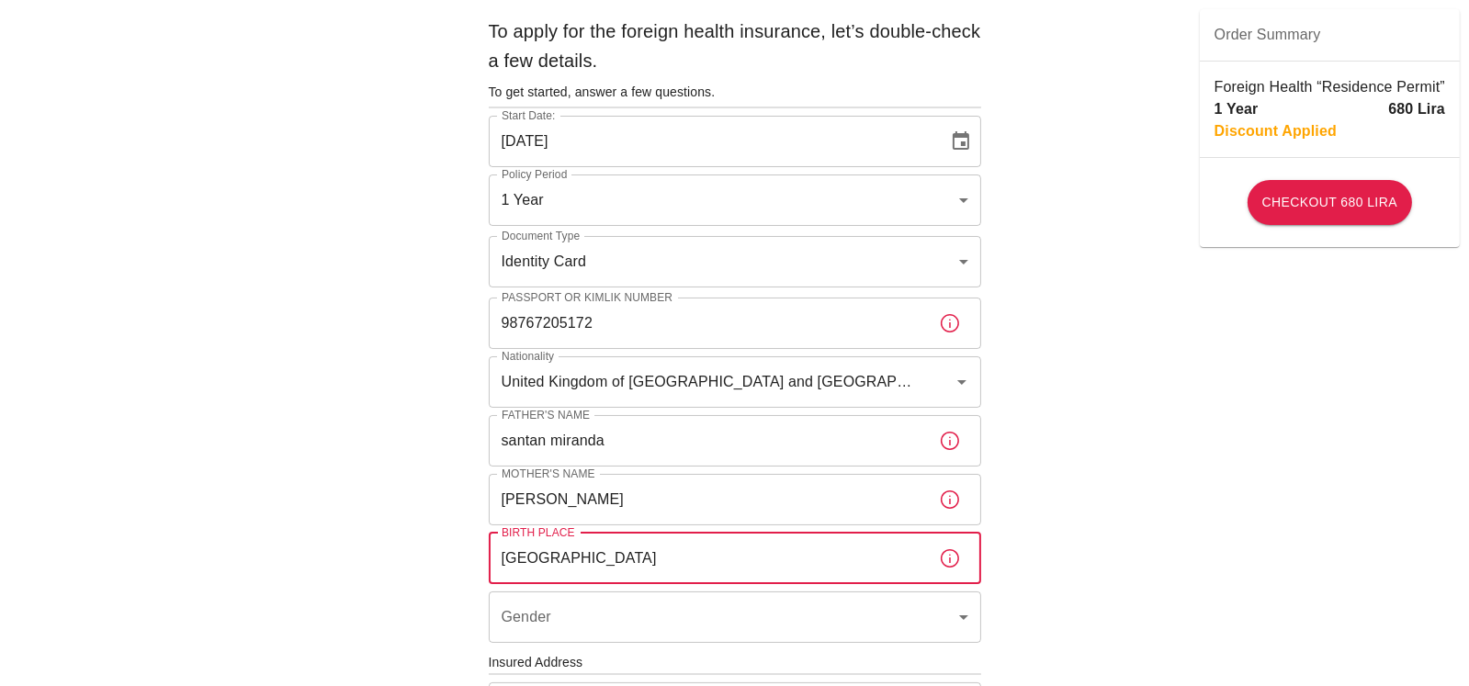
scroll to position [91, 0]
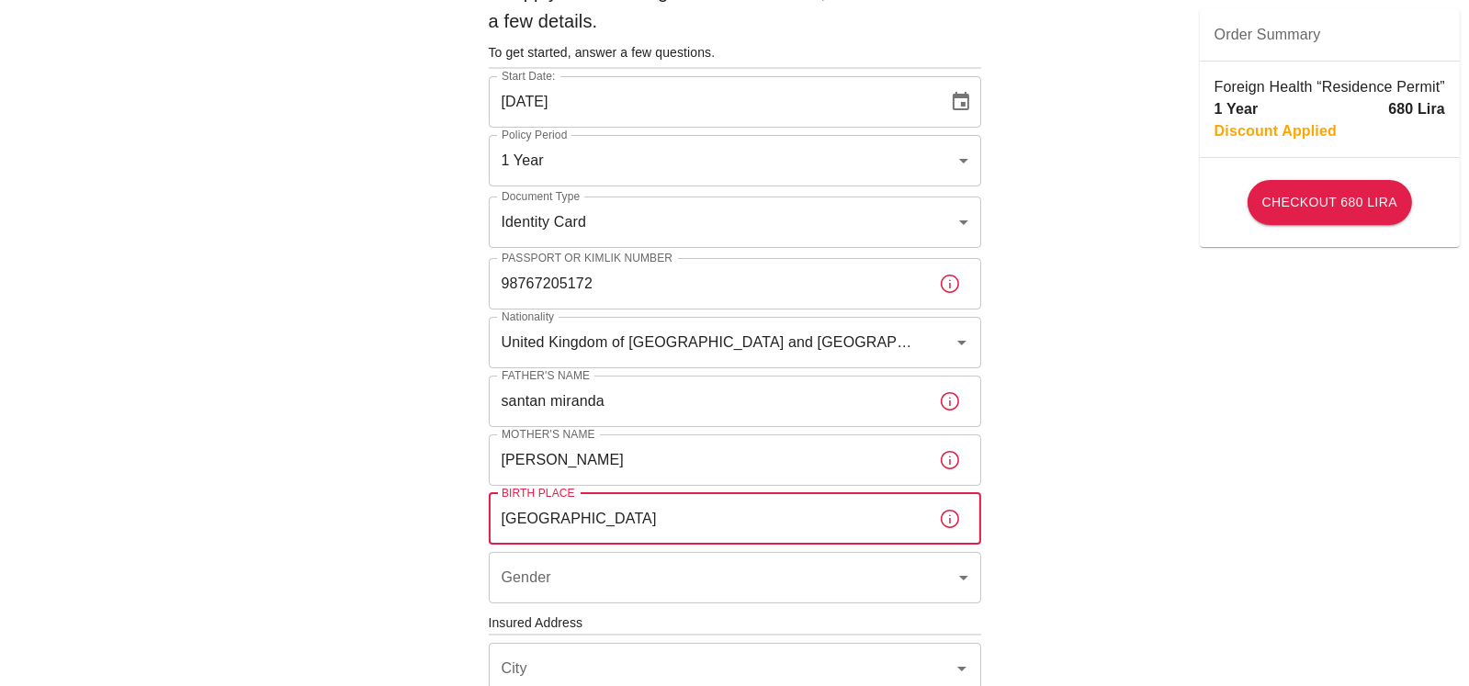
type input "[GEOGRAPHIC_DATA]"
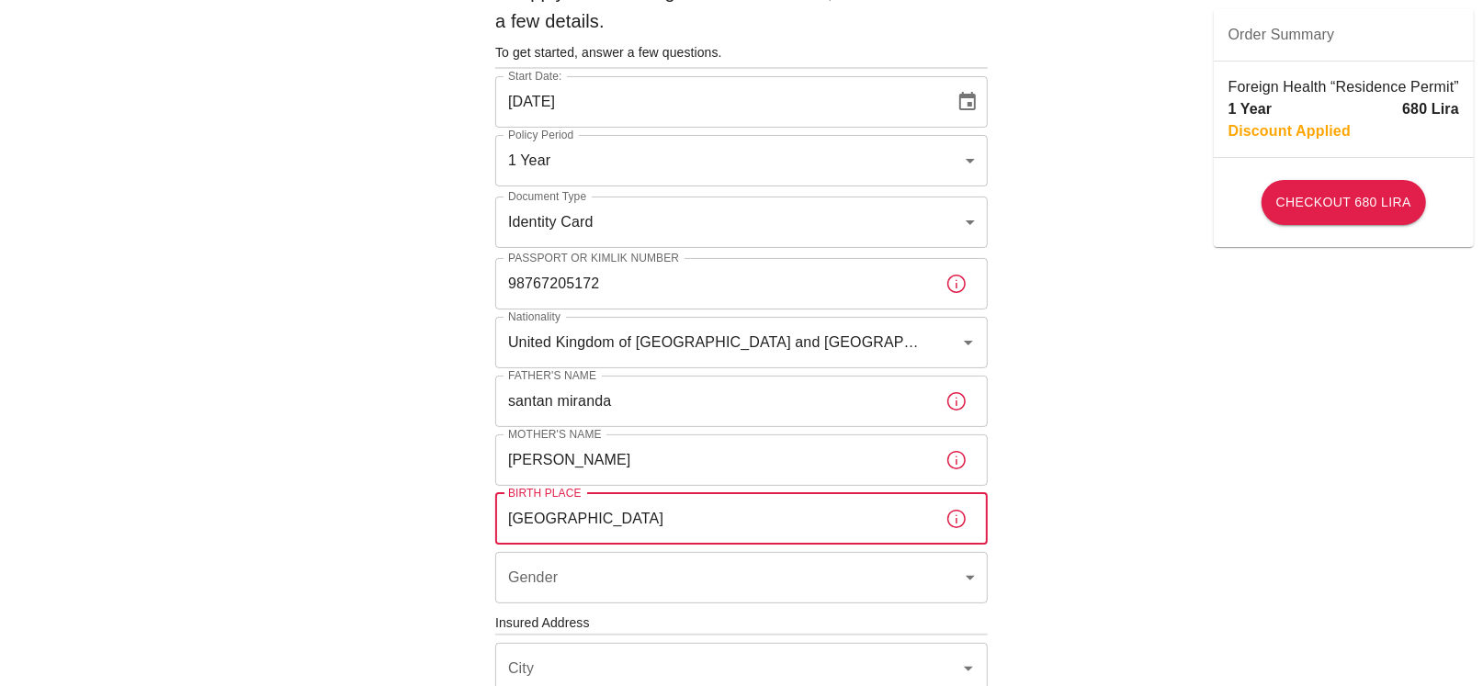
click at [532, 589] on body "To apply for the foreign health insurance, let’s double-check a few details. To…" at bounding box center [741, 621] width 1483 height 1424
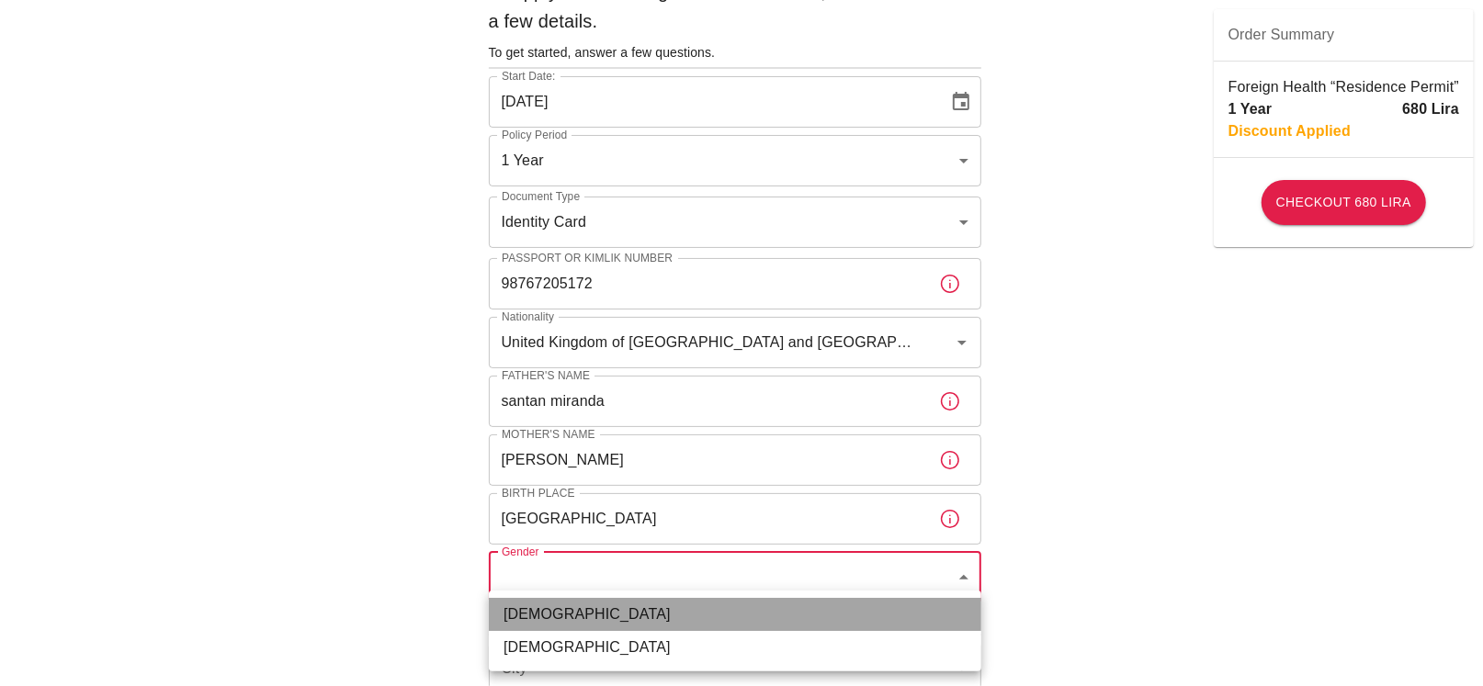
click at [535, 618] on li "[DEMOGRAPHIC_DATA]" at bounding box center [735, 614] width 492 height 33
type input "[DEMOGRAPHIC_DATA]"
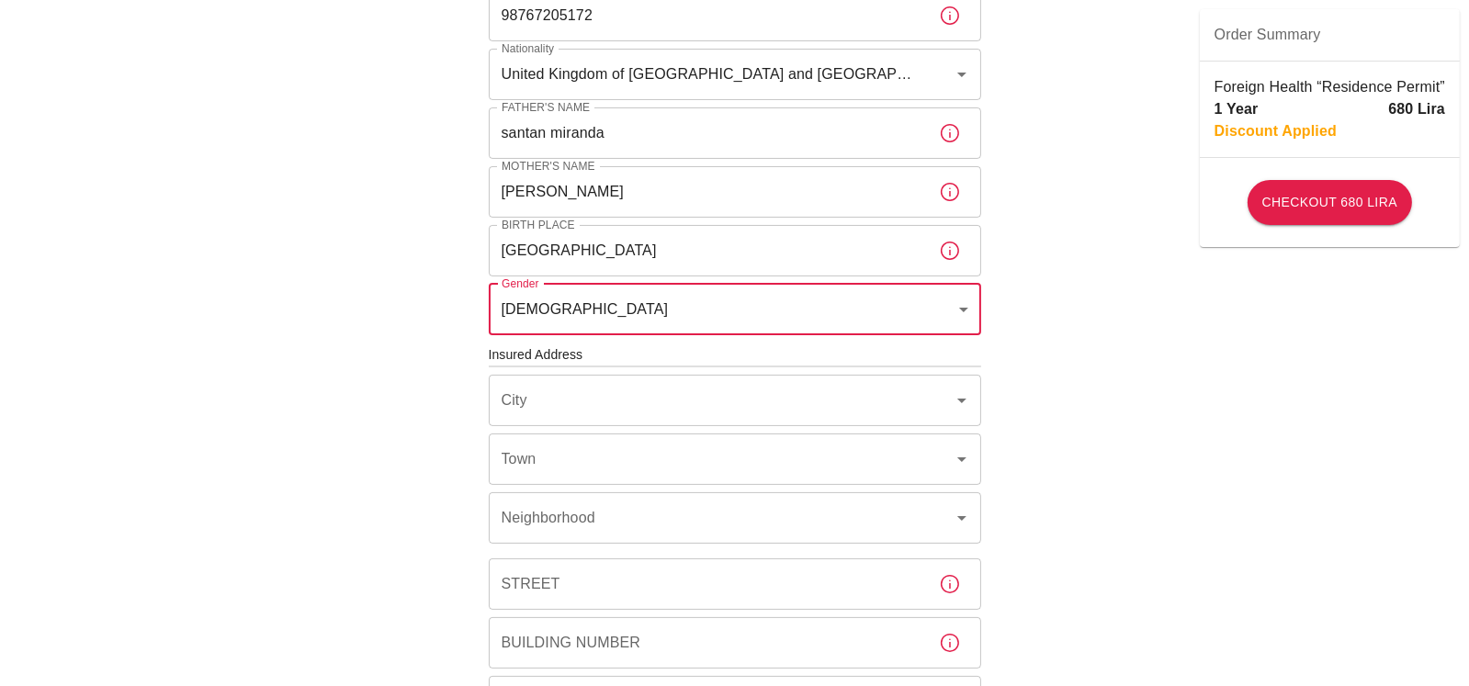
scroll to position [367, 0]
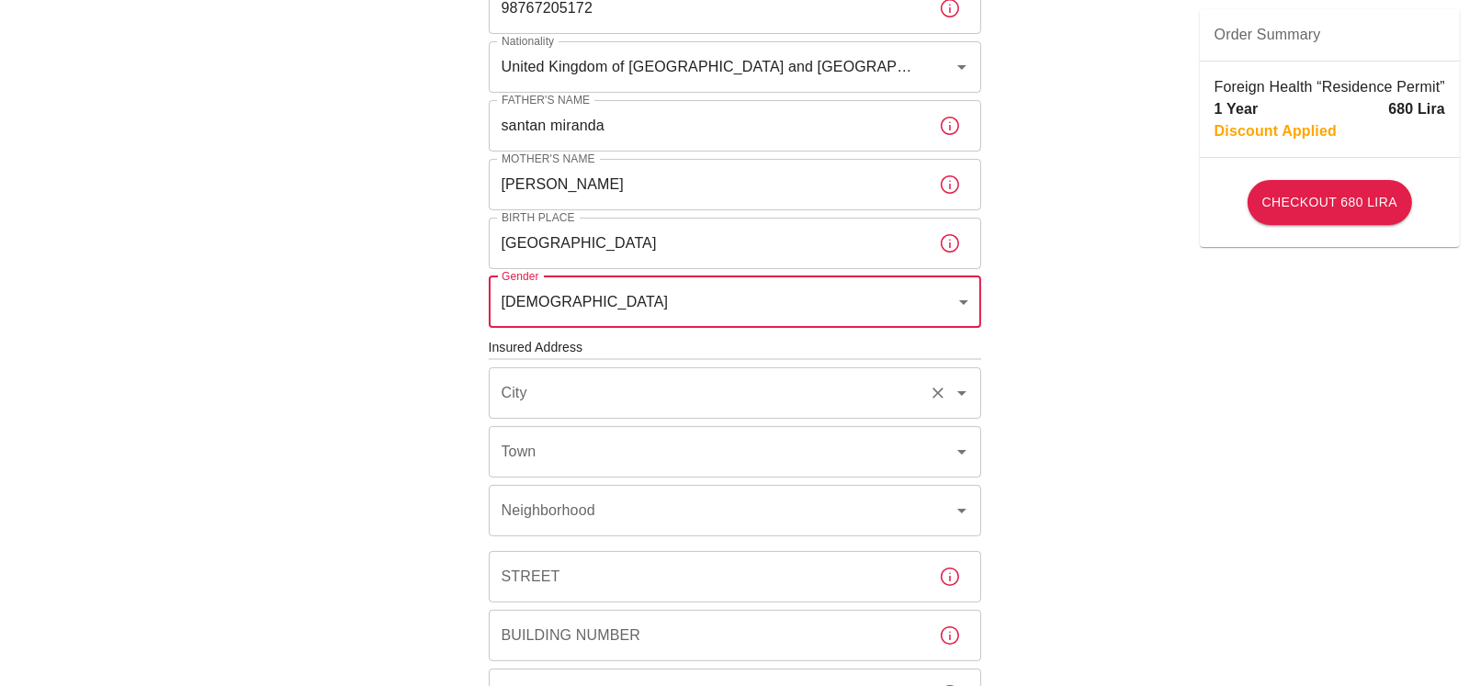
click at [564, 399] on input "City" at bounding box center [709, 393] width 425 height 35
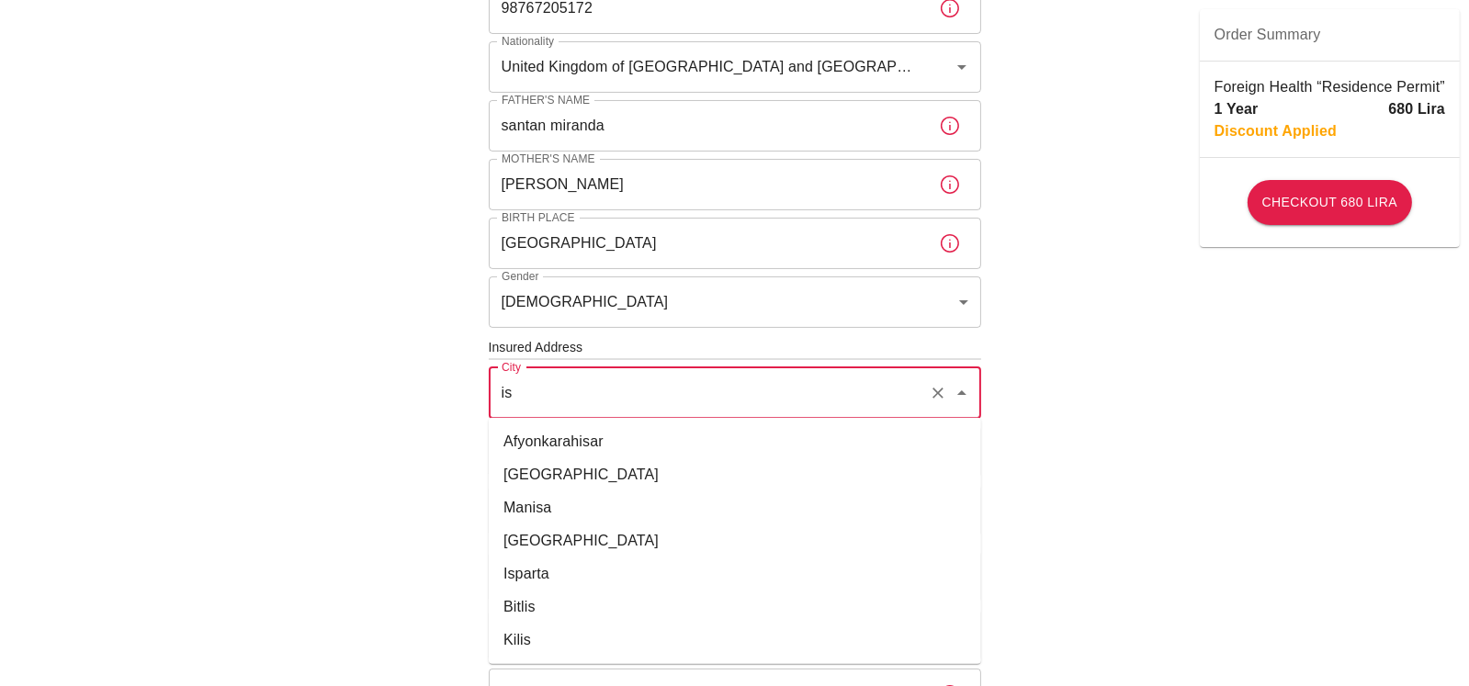
click at [519, 461] on li "[GEOGRAPHIC_DATA]" at bounding box center [735, 475] width 492 height 33
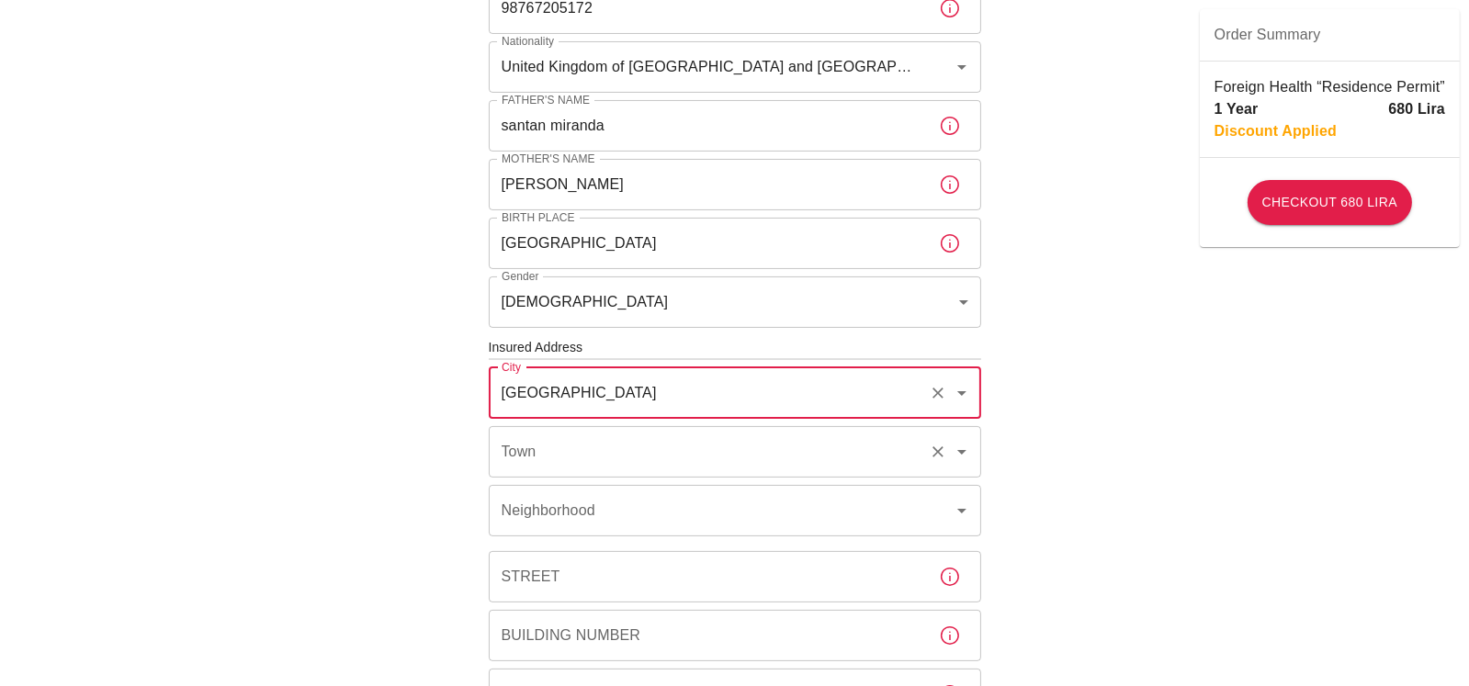
type input "[GEOGRAPHIC_DATA]"
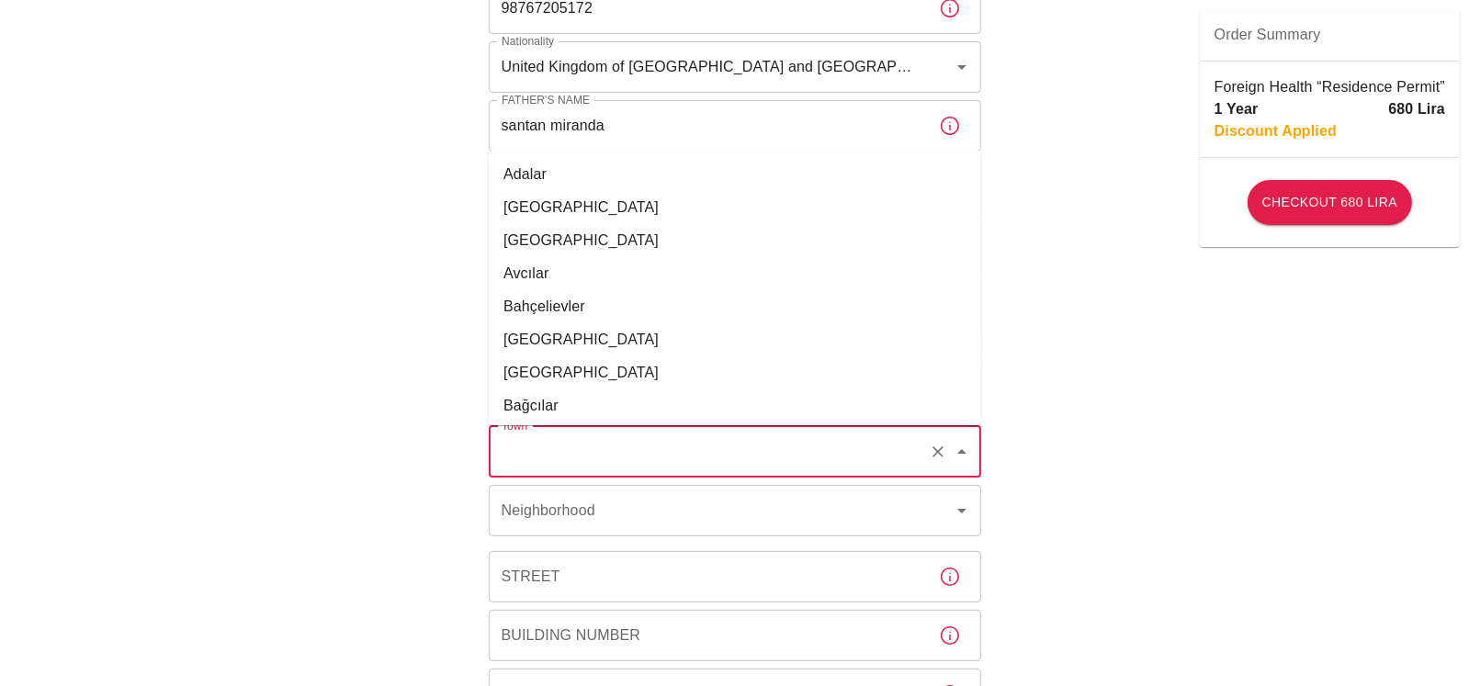
click at [578, 447] on input "Town" at bounding box center [709, 452] width 425 height 35
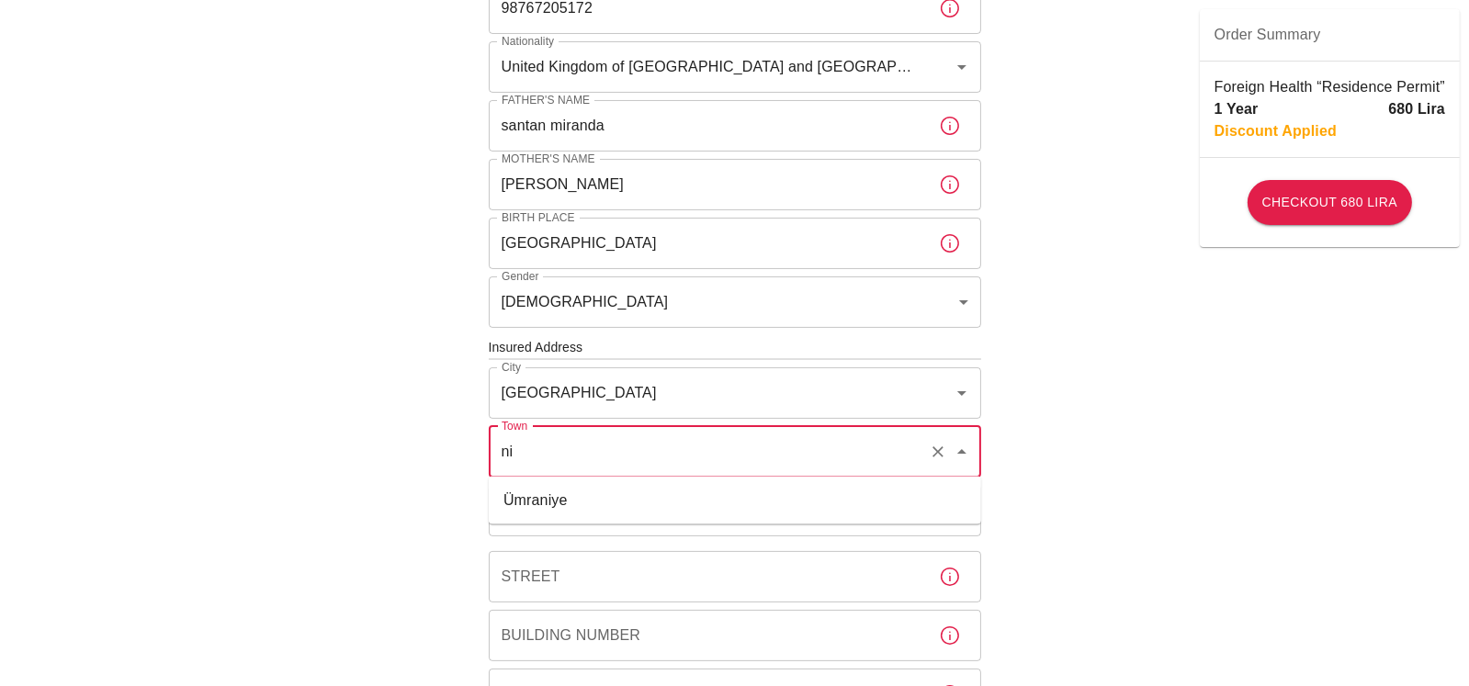
type input "n"
click at [565, 499] on li "Beşiktaş" at bounding box center [735, 500] width 492 height 33
type input "Beşiktaş"
click at [564, 503] on div "Neighborhood Neighborhood" at bounding box center [735, 510] width 492 height 51
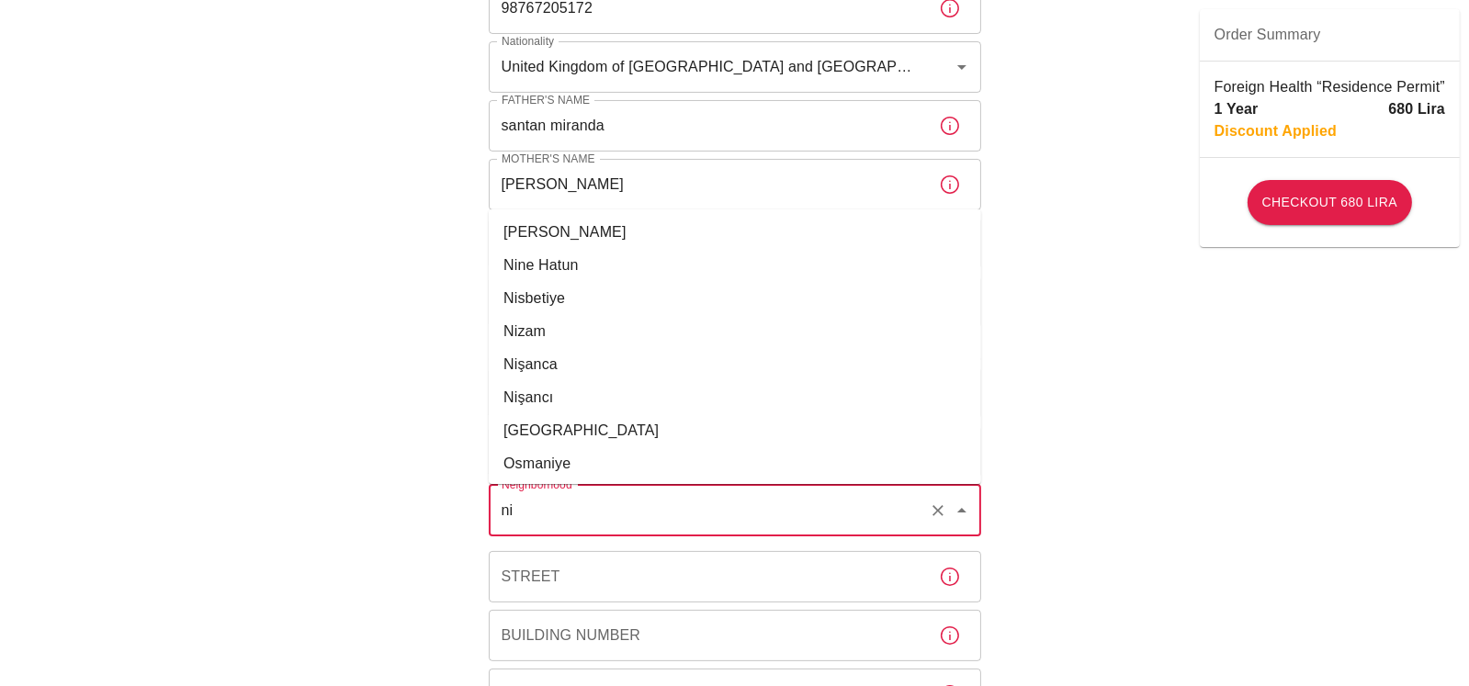
scroll to position [276, 0]
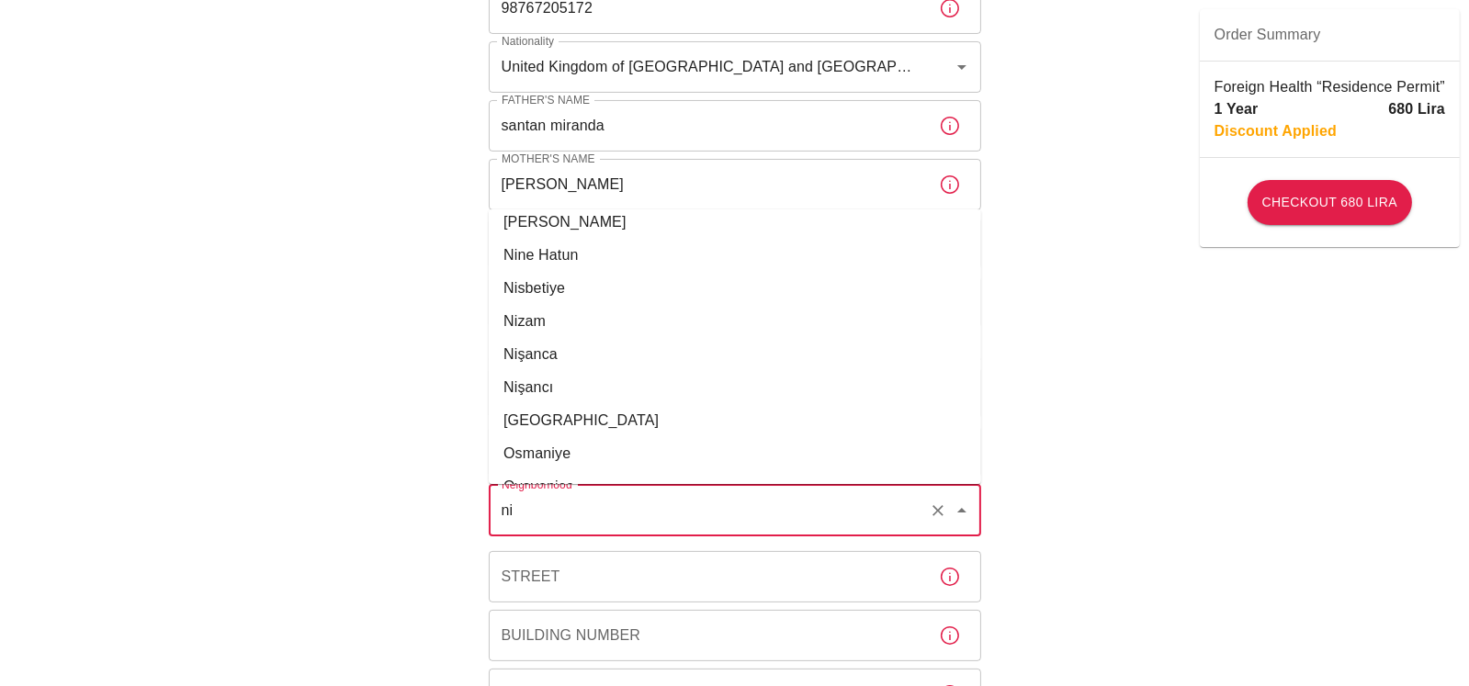
click at [559, 286] on li "Nisbetiye" at bounding box center [735, 288] width 492 height 33
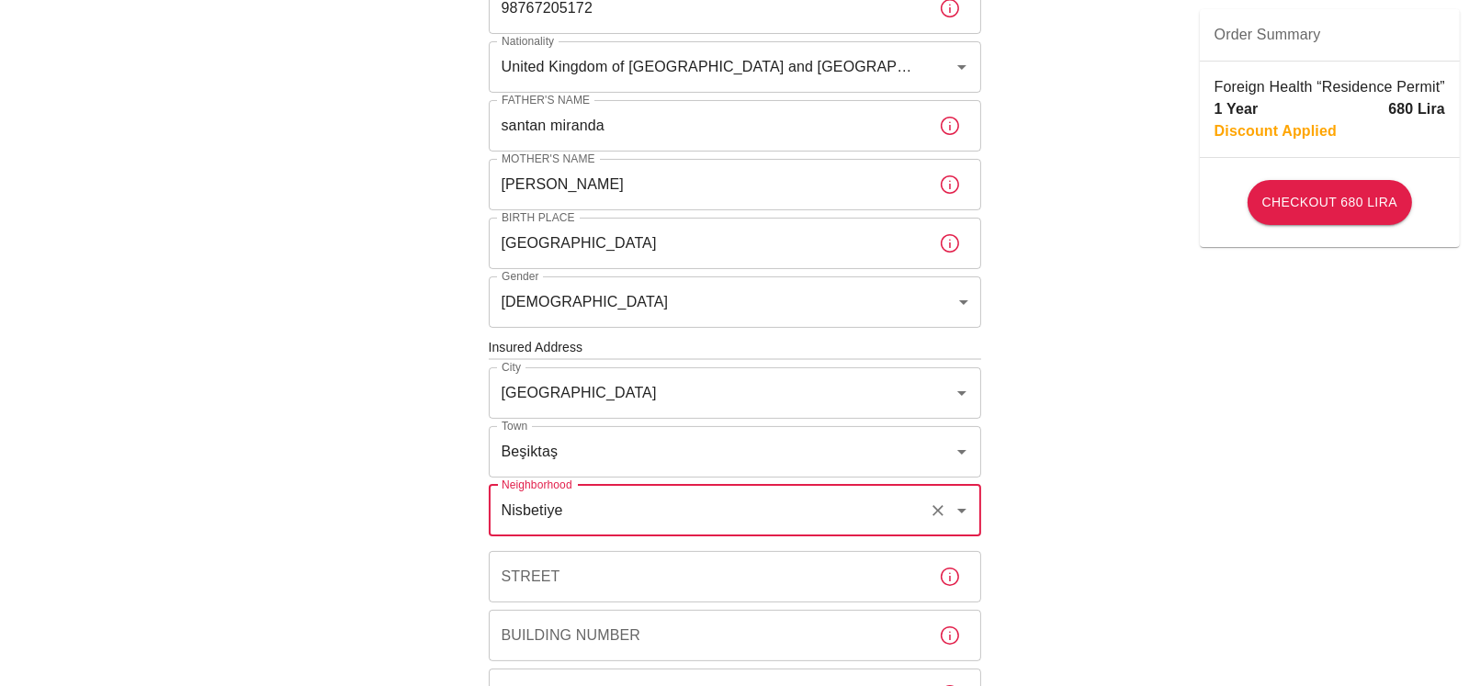
type input "Nisbetiye"
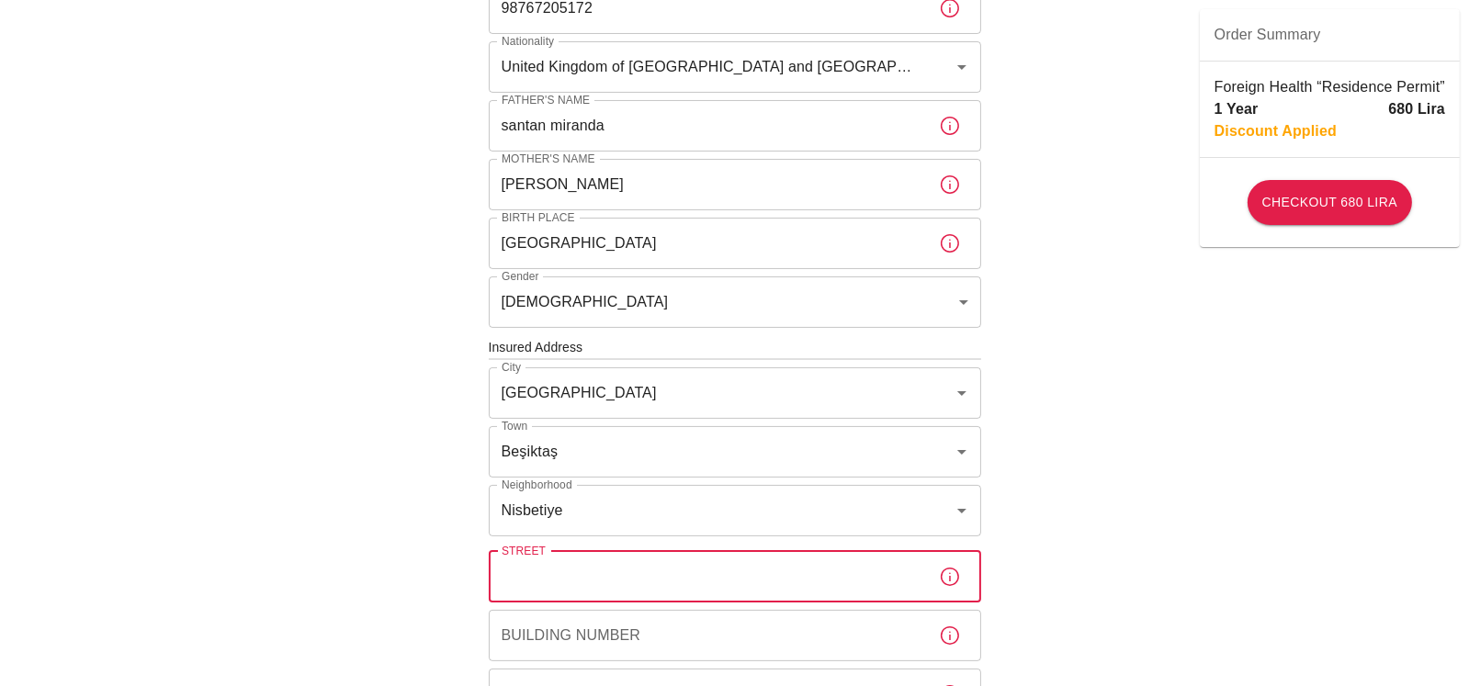
click at [538, 575] on input "Street" at bounding box center [707, 576] width 436 height 51
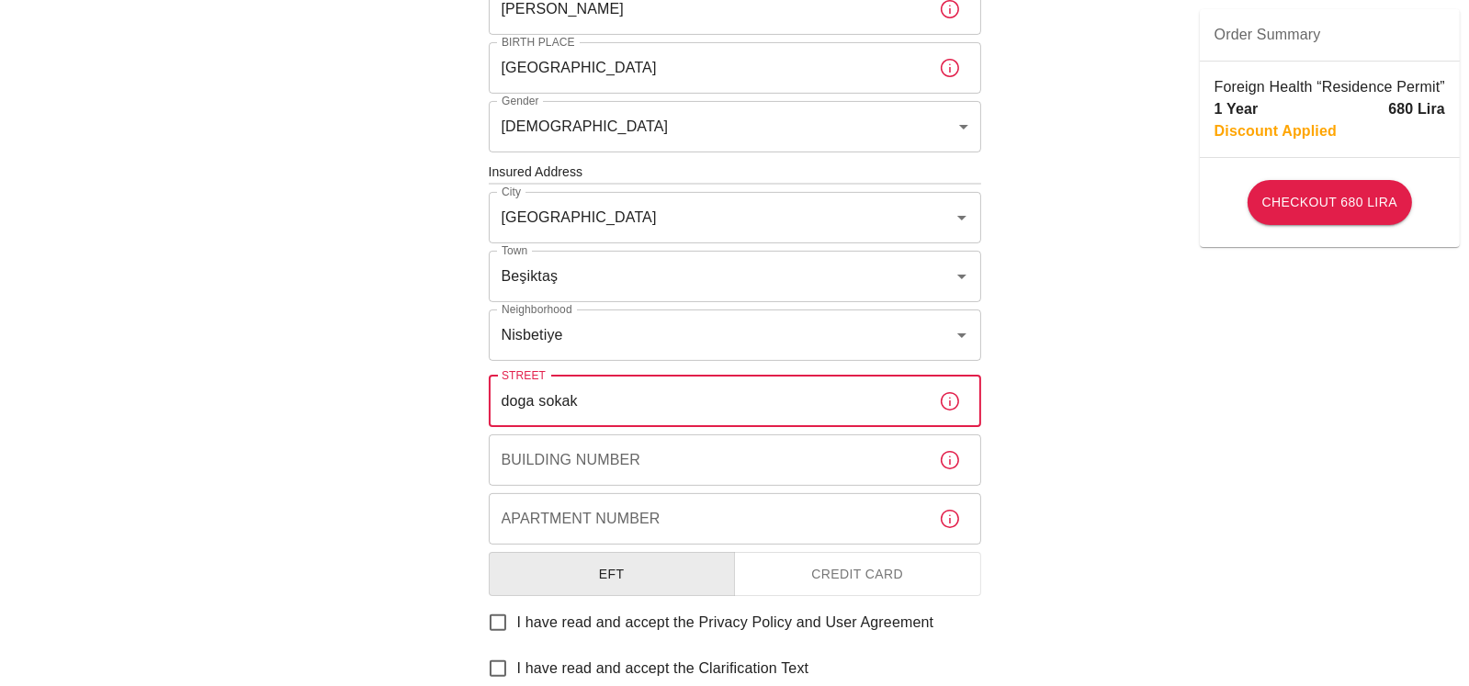
scroll to position [551, 0]
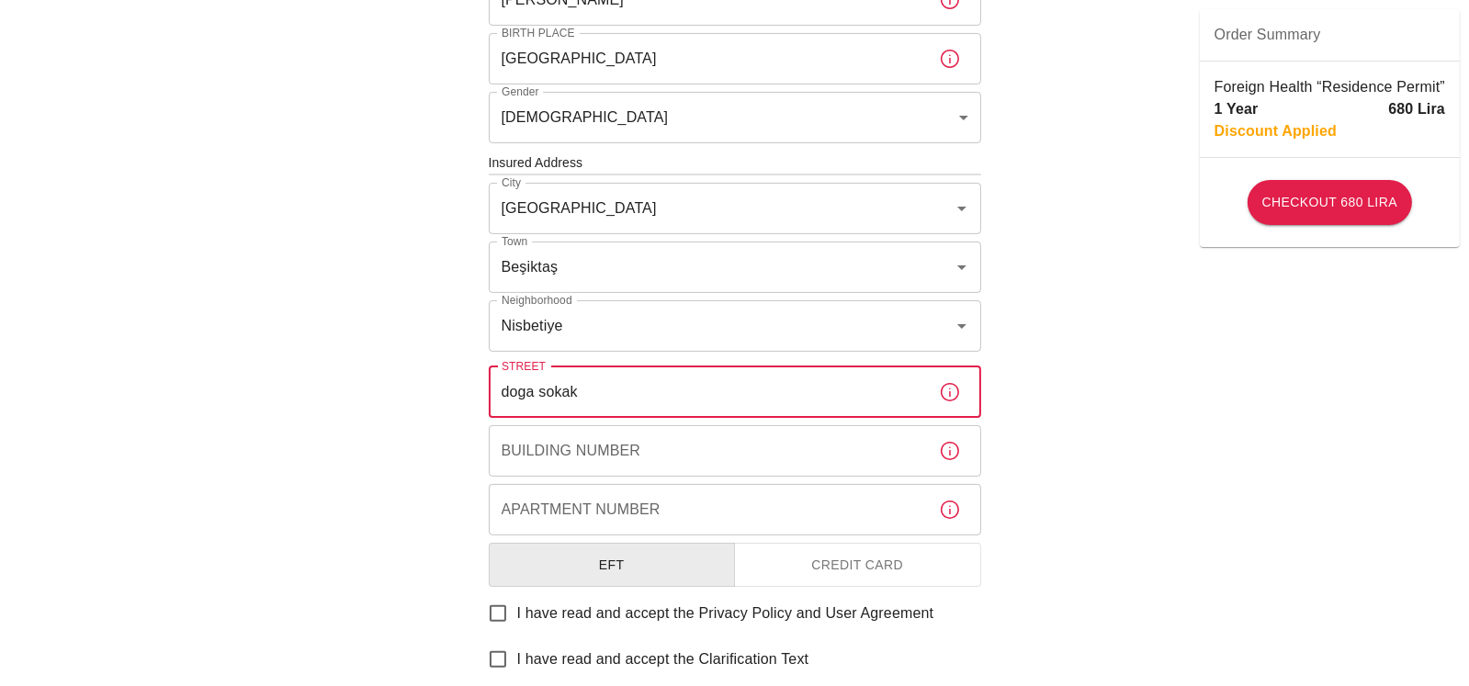
type input "doga sokak"
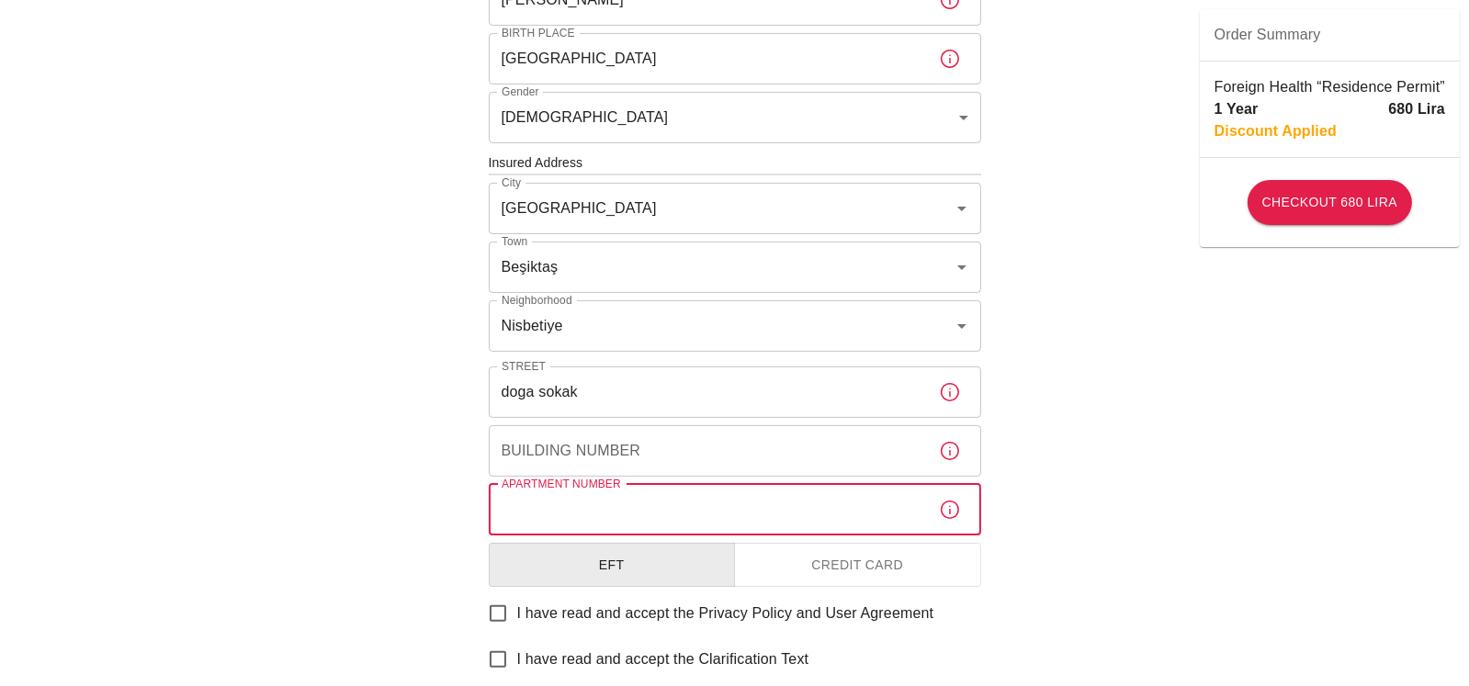
click at [559, 504] on input "Apartment Number" at bounding box center [707, 509] width 436 height 51
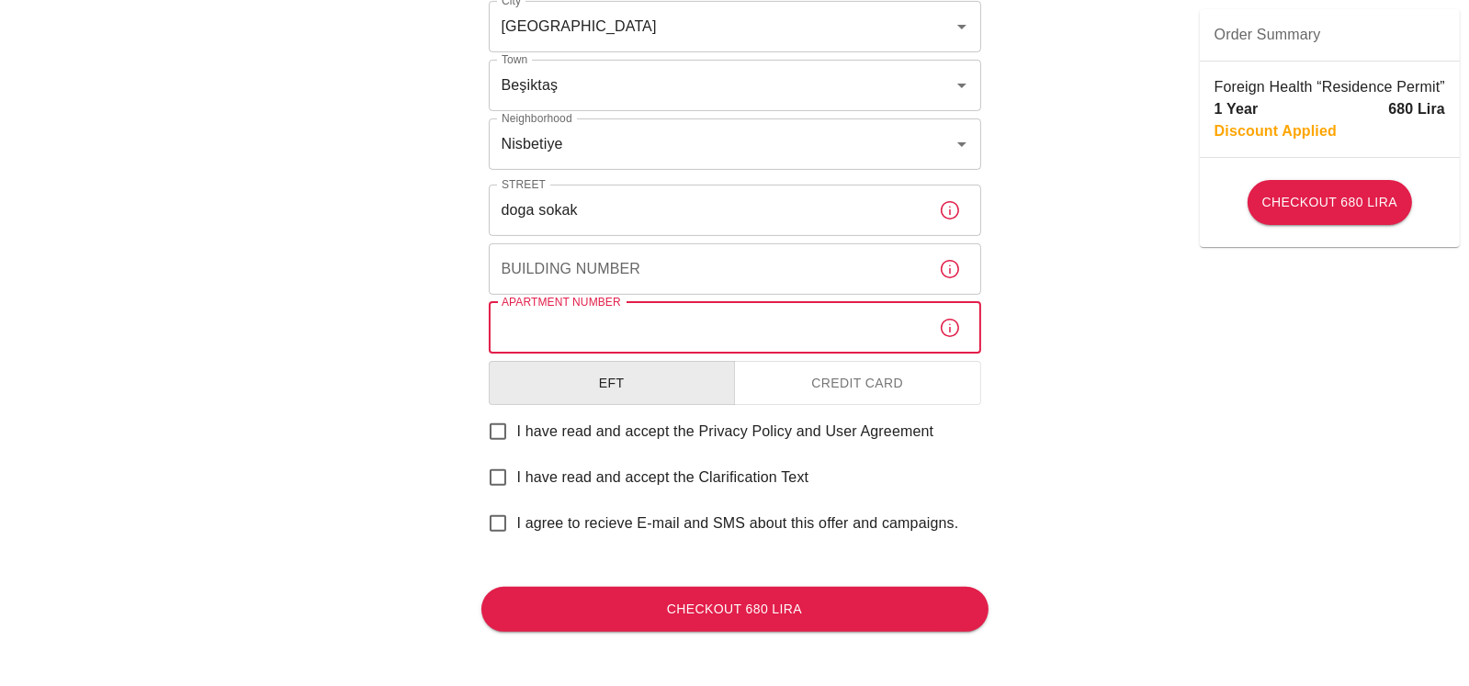
scroll to position [734, 0]
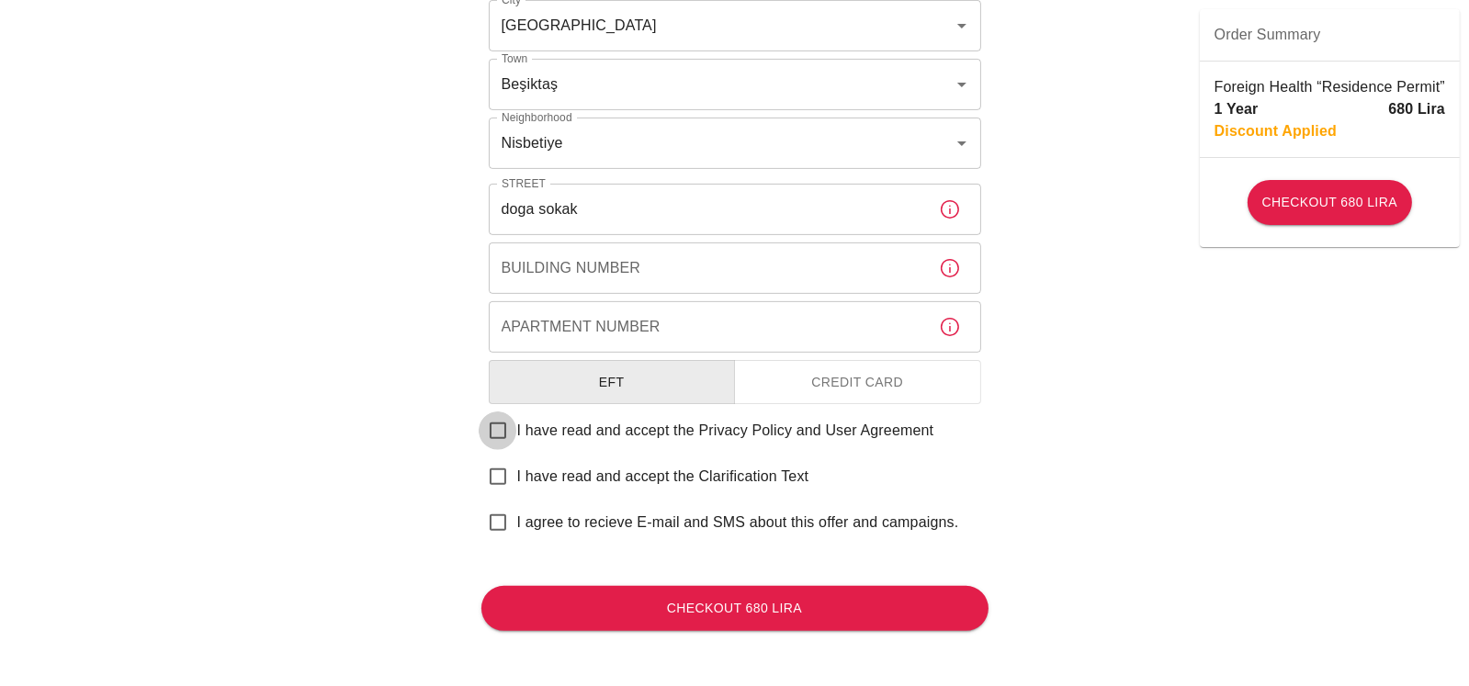
click at [499, 430] on input "I have read and accept the Privacy Policy and User Agreement" at bounding box center [498, 431] width 39 height 39
checkbox input "true"
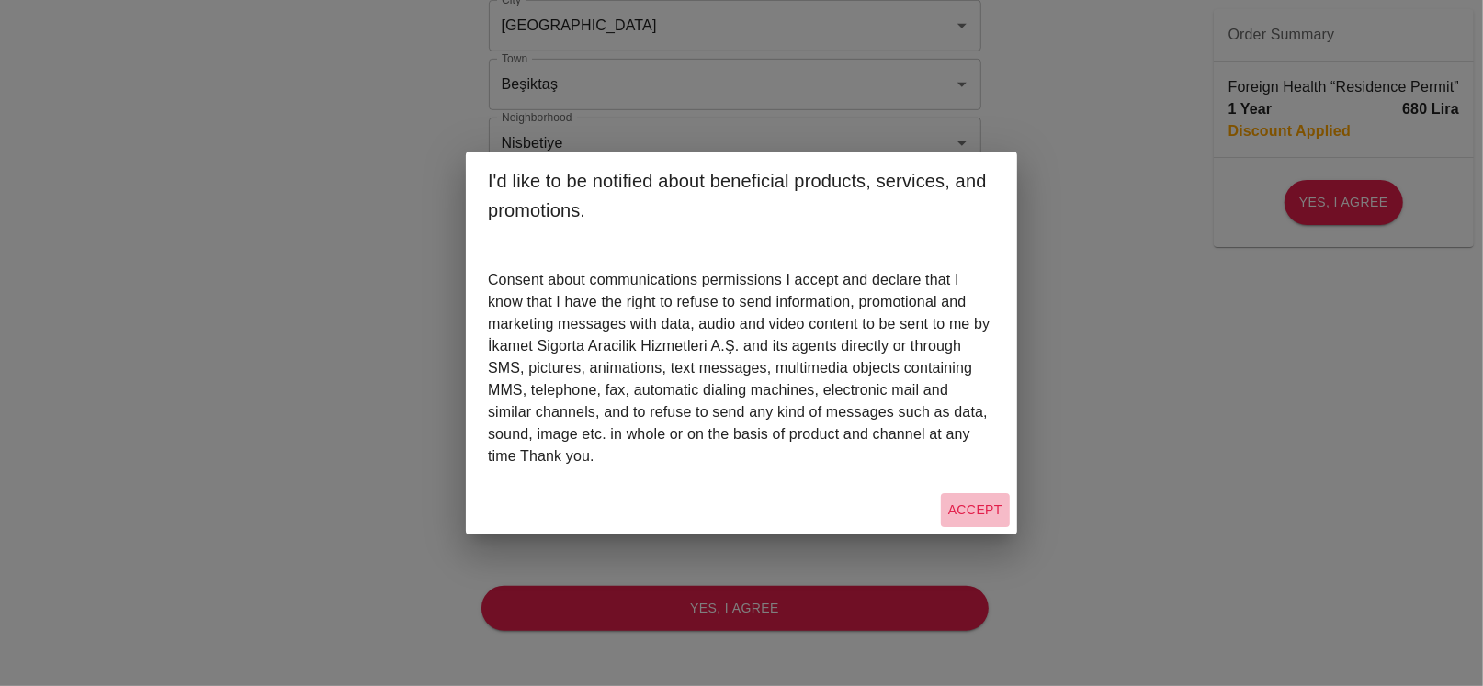
click at [980, 508] on button "Accept" at bounding box center [975, 510] width 69 height 34
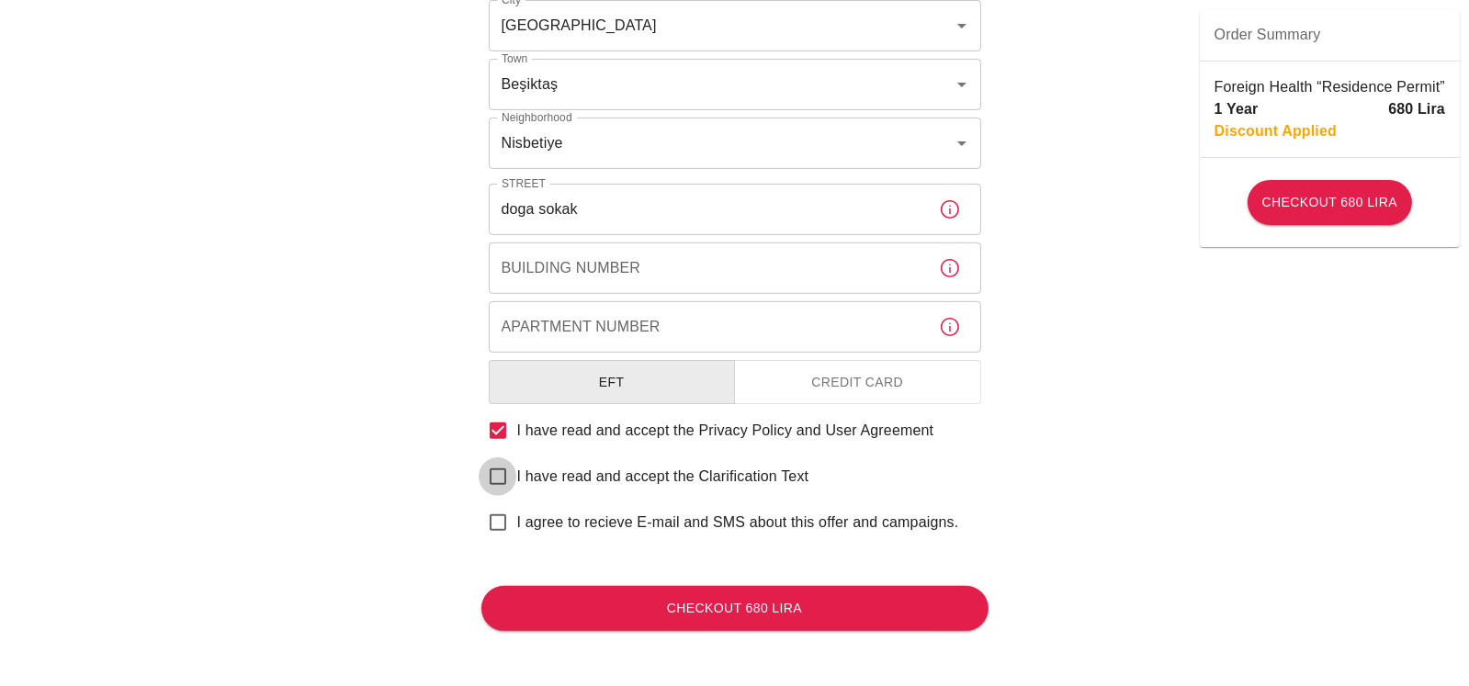
click at [495, 477] on input "I have read and accept the Clarification Text" at bounding box center [498, 477] width 39 height 39
checkbox input "true"
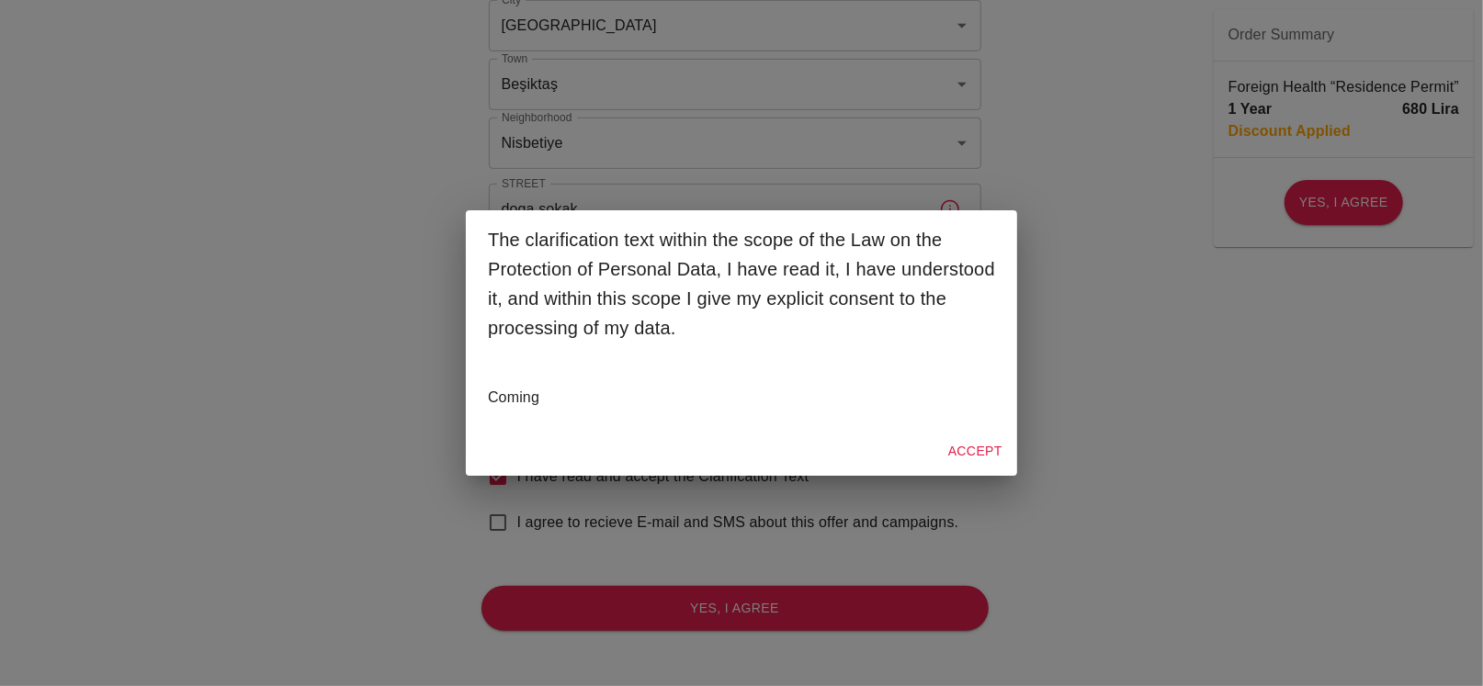
click at [968, 451] on button "Accept" at bounding box center [975, 452] width 69 height 34
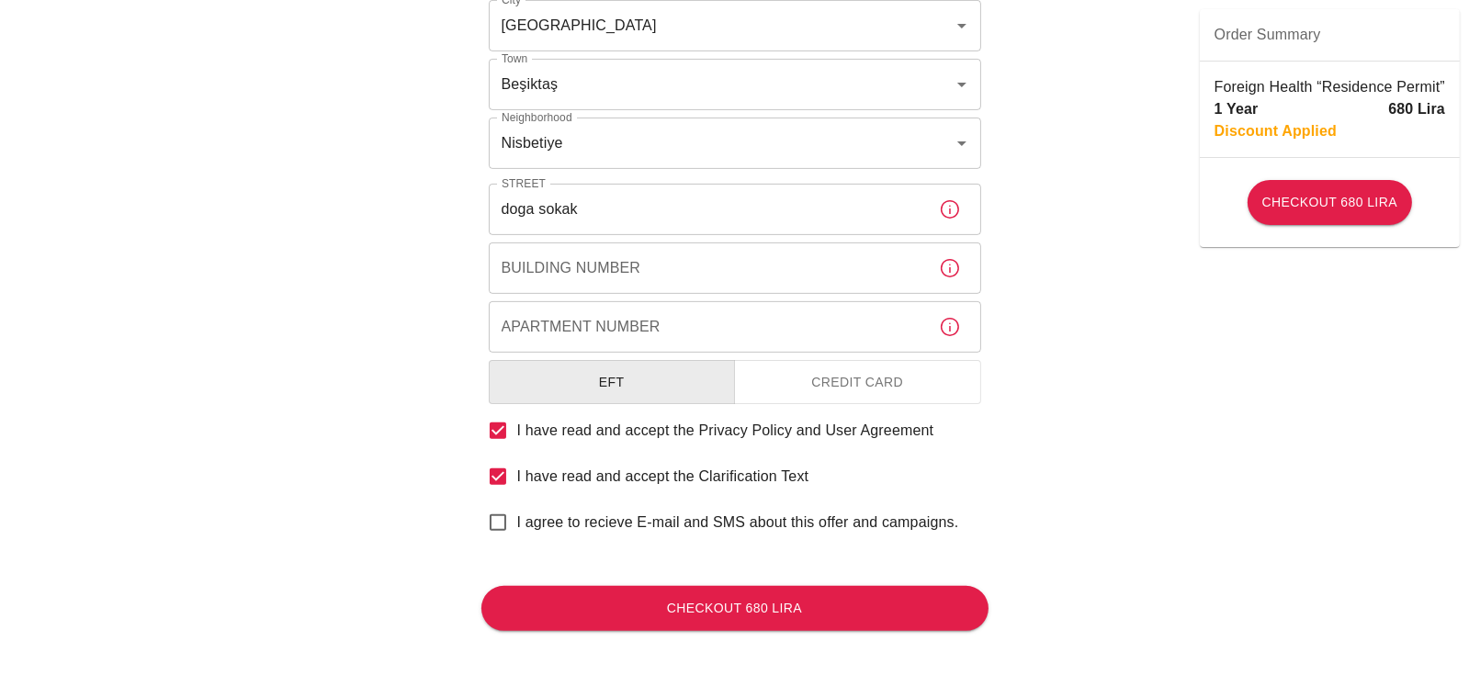
click at [620, 340] on input "Apartment Number" at bounding box center [707, 326] width 436 height 51
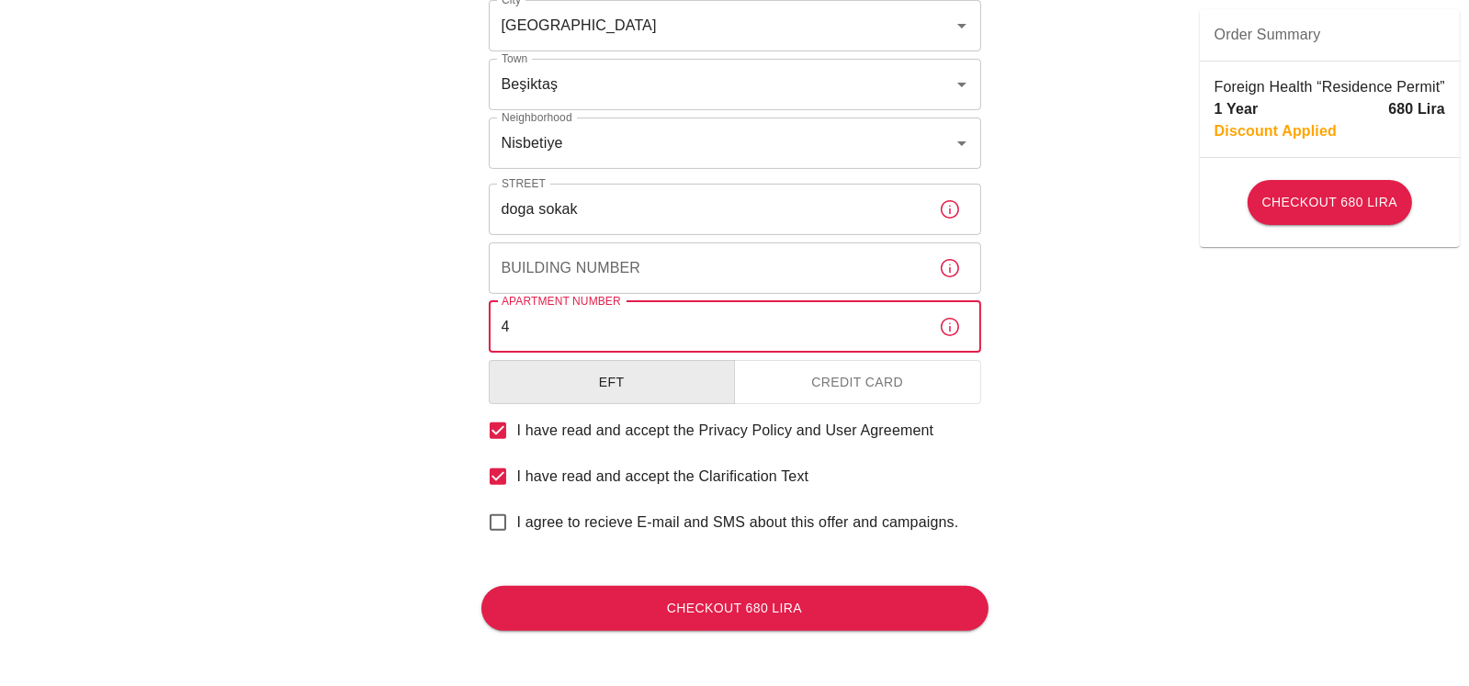
type input "4"
click at [616, 265] on input "Building Number" at bounding box center [707, 268] width 436 height 51
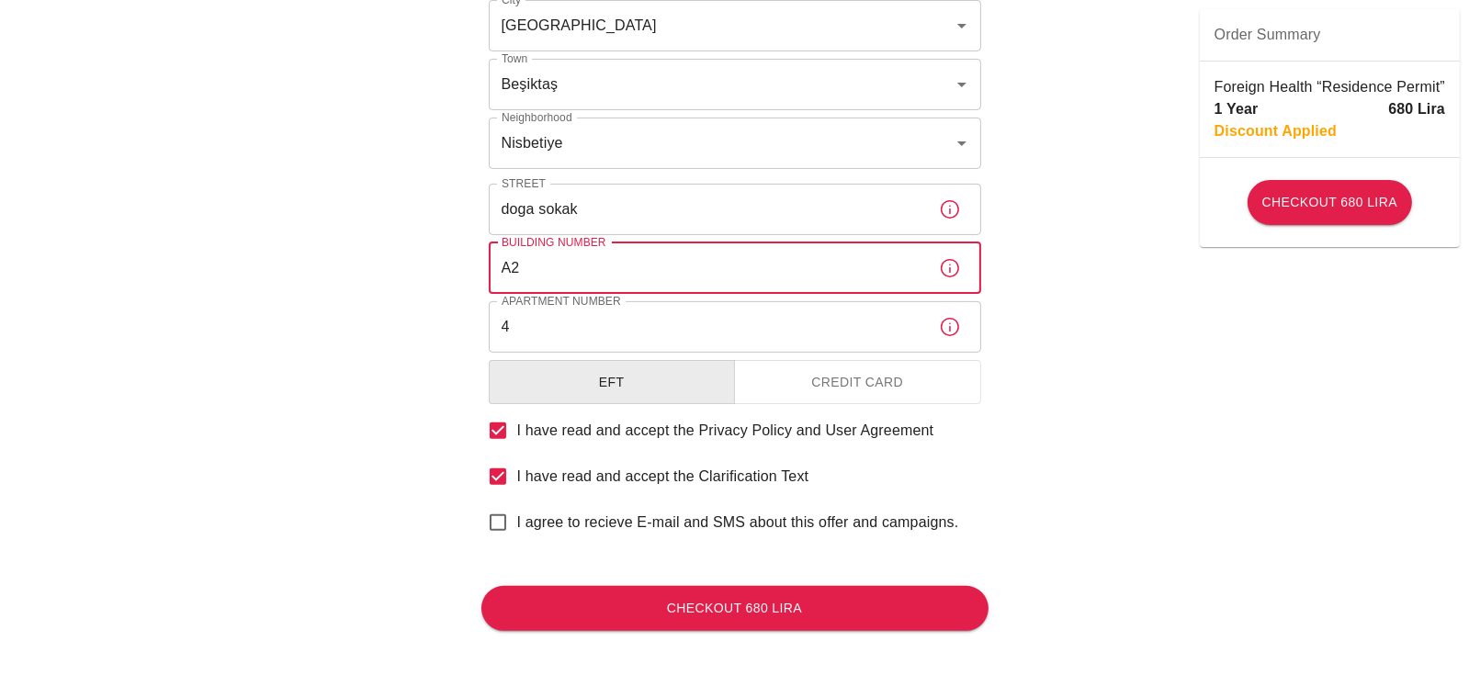
type input "A2"
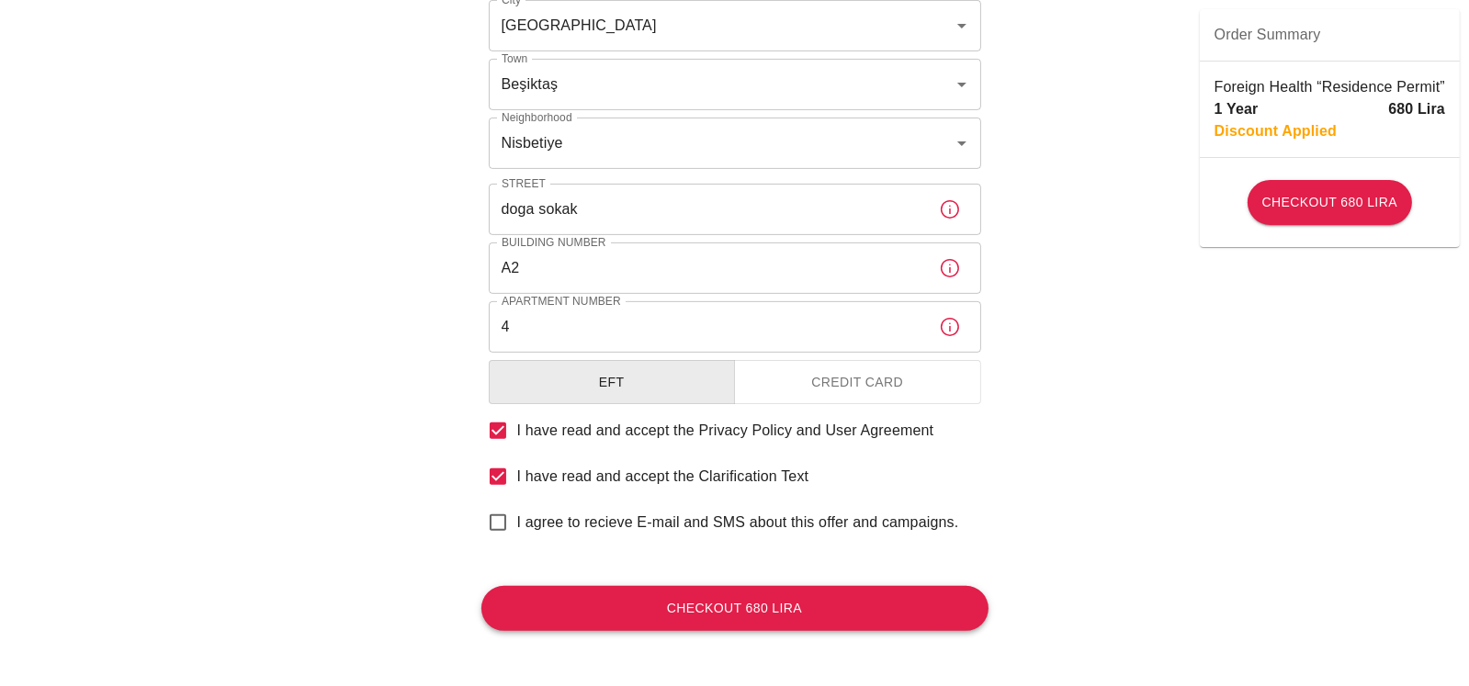
click at [730, 602] on button "Checkout 680 Lira" at bounding box center [734, 608] width 507 height 45
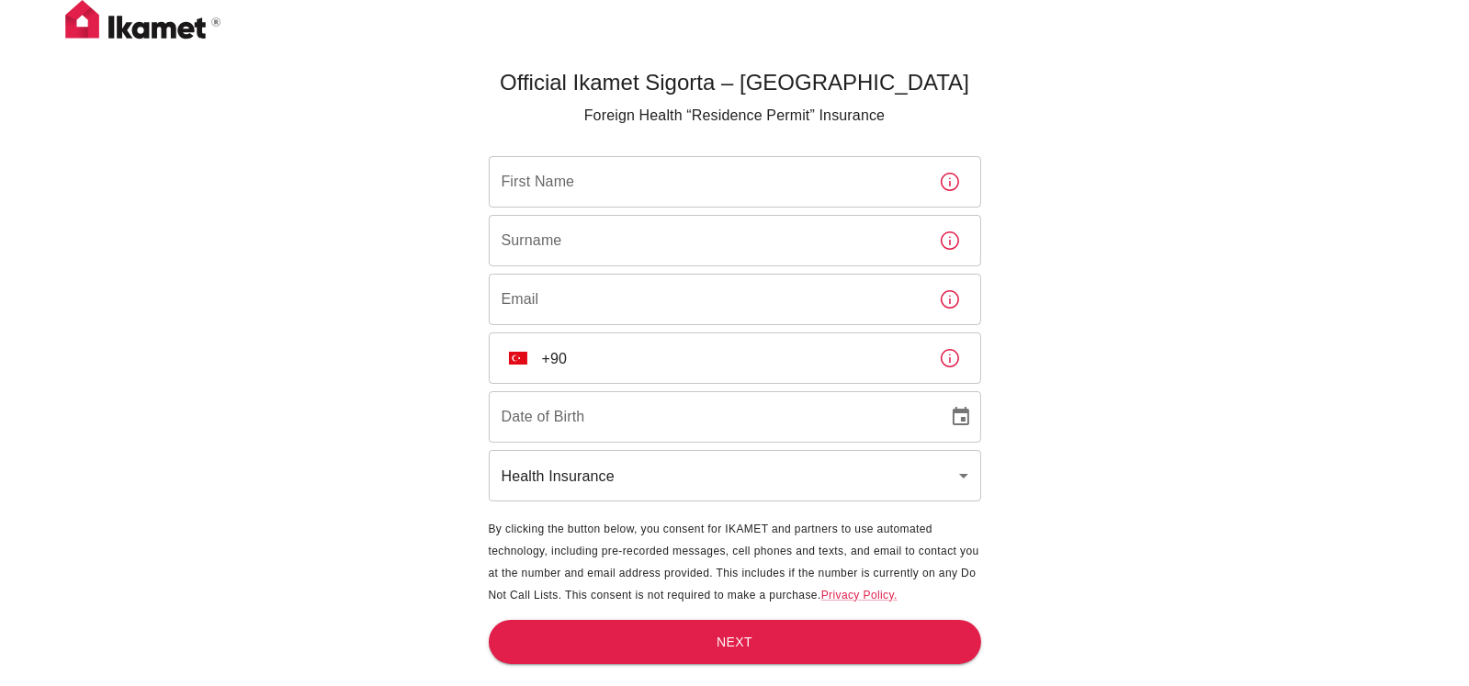
click at [175, 26] on img at bounding box center [143, 23] width 184 height 46
